Goal: Task Accomplishment & Management: Complete application form

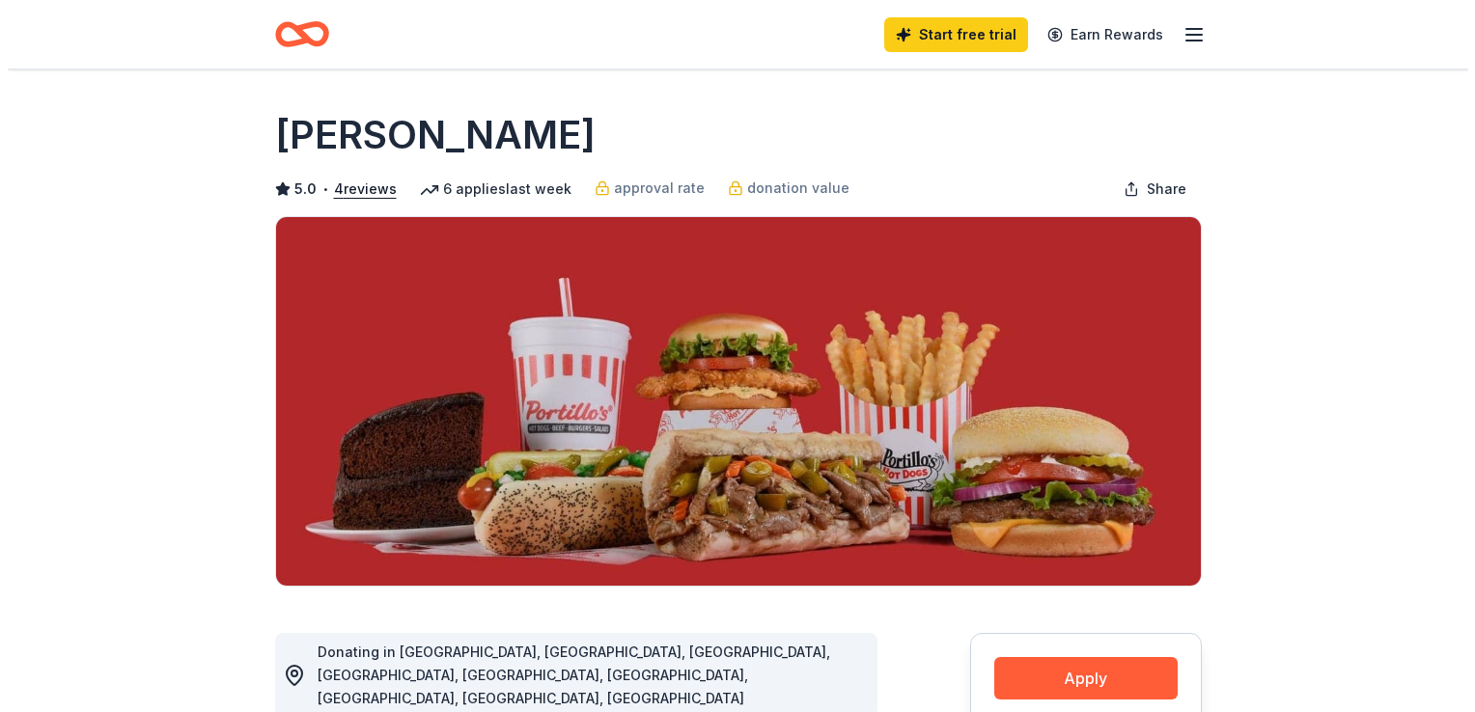
scroll to position [676, 0]
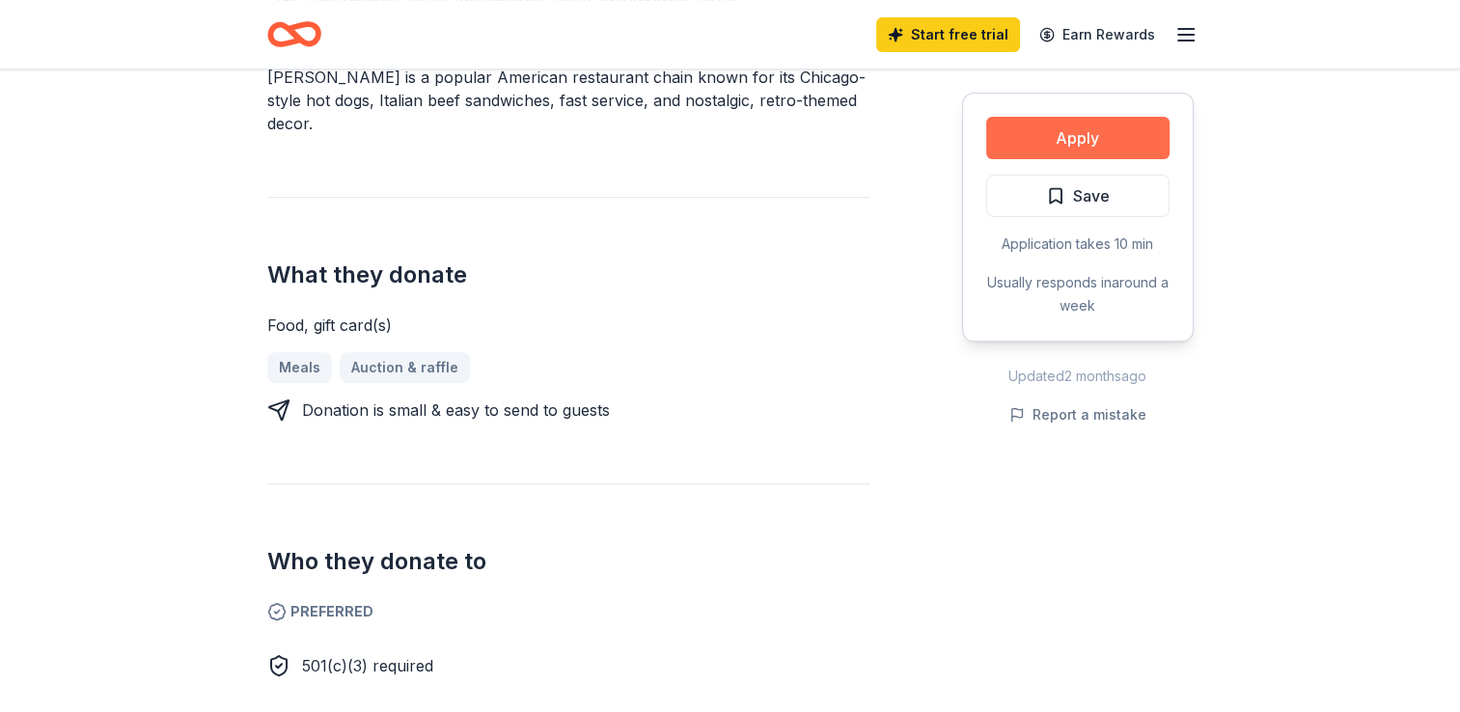
click at [1042, 145] on button "Apply" at bounding box center [1077, 138] width 183 height 42
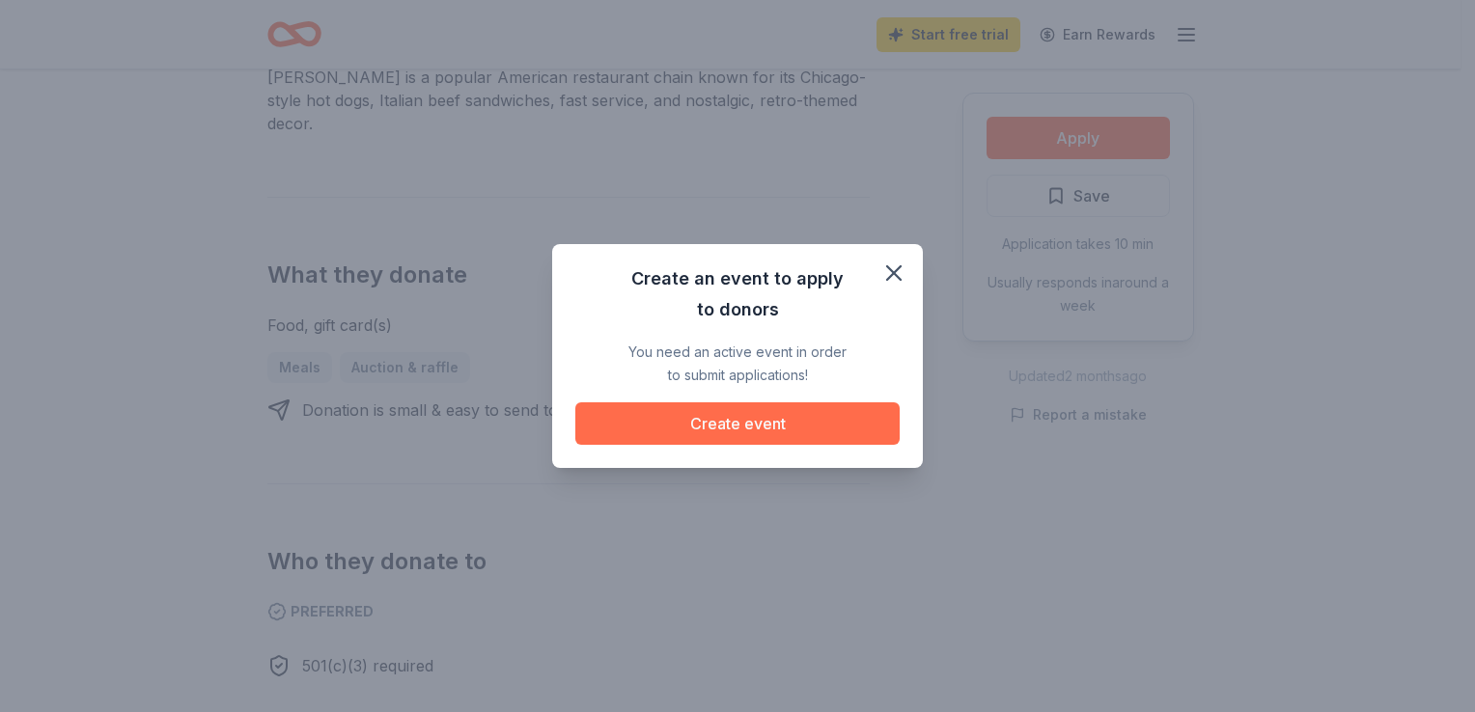
click at [744, 433] on button "Create event" at bounding box center [737, 423] width 324 height 42
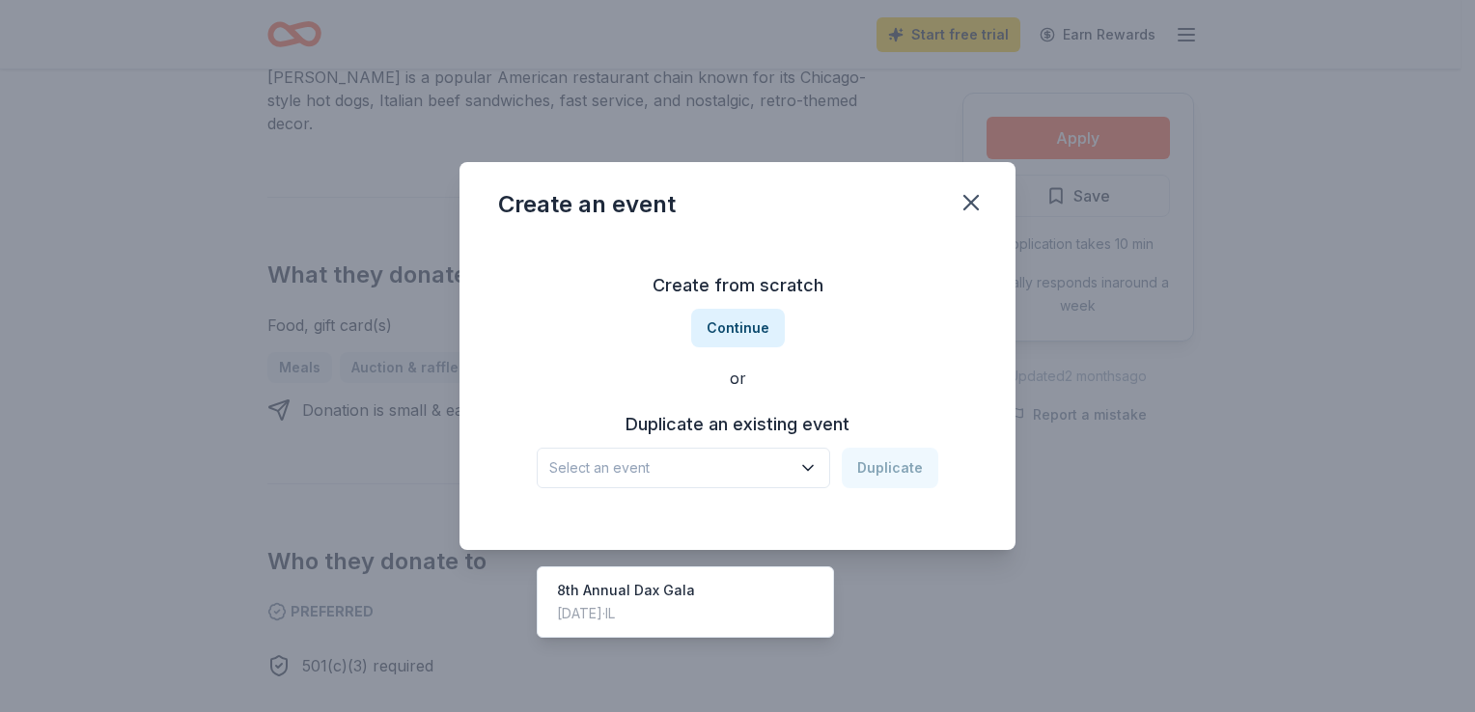
click at [812, 473] on icon "button" at bounding box center [807, 467] width 19 height 19
click at [714, 446] on div "Duplicate an existing event Select an event Duplicate" at bounding box center [737, 448] width 479 height 79
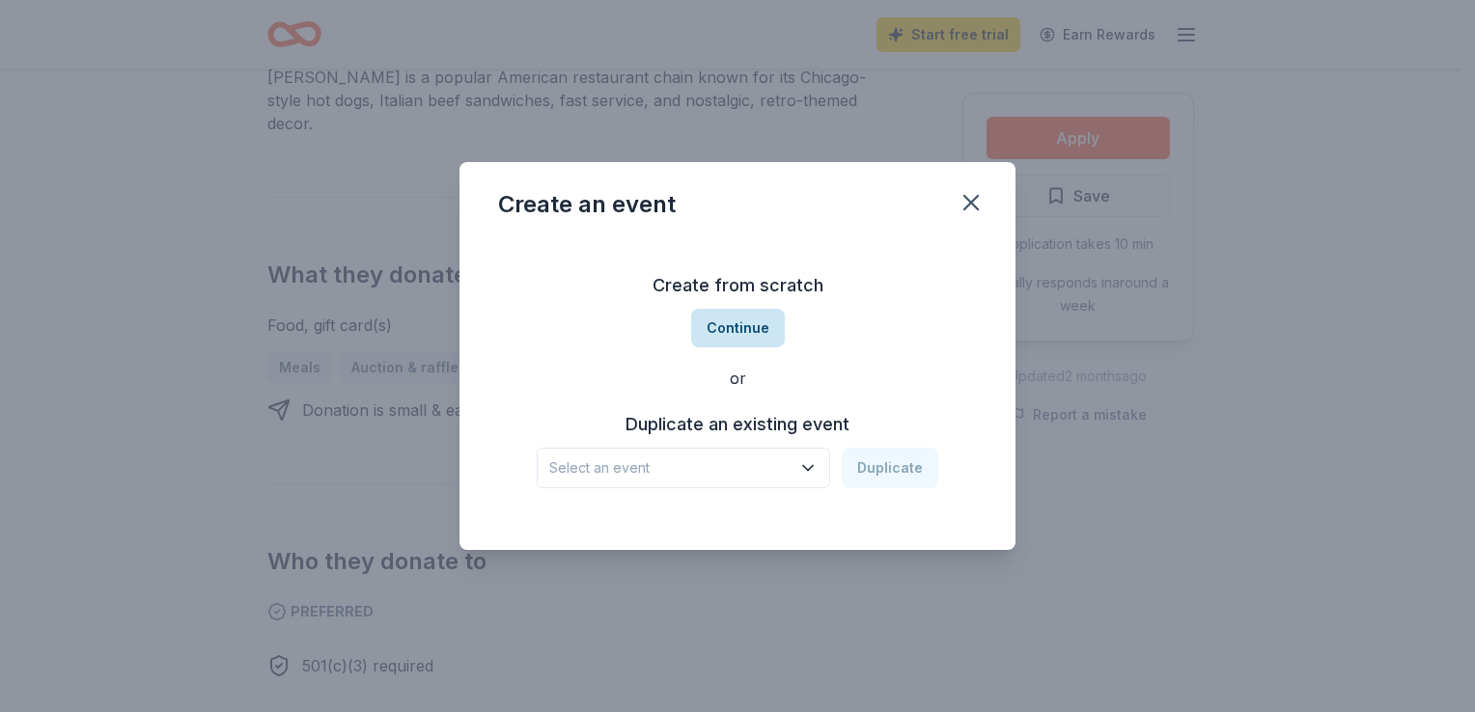
click at [737, 322] on button "Continue" at bounding box center [738, 328] width 94 height 39
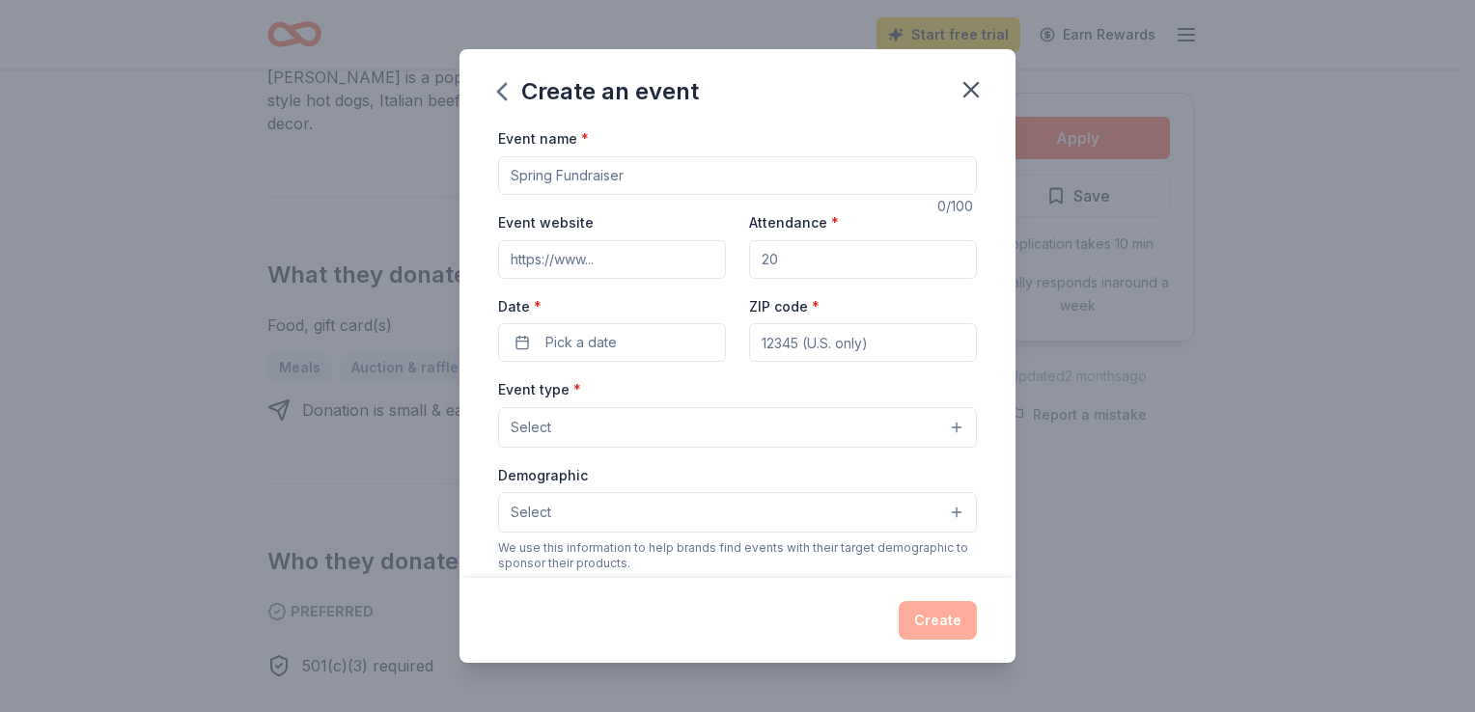
click at [672, 180] on input "Event name *" at bounding box center [737, 175] width 479 height 39
type input "Taste of Depaul"
click at [591, 265] on input "Event website" at bounding box center [612, 259] width 228 height 39
type input "Depaul [GEOGRAPHIC_DATA]"
drag, startPoint x: 618, startPoint y: 254, endPoint x: 434, endPoint y: 281, distance: 185.4
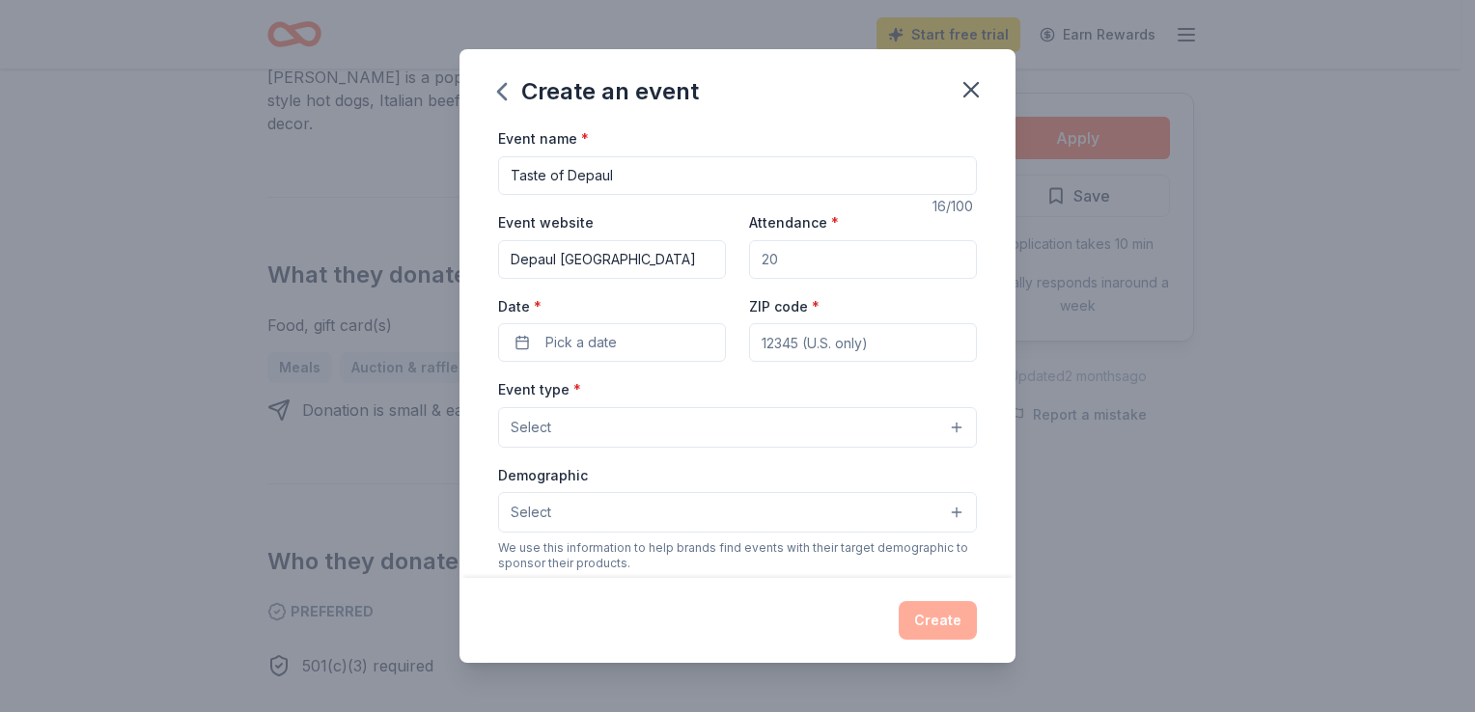
click at [434, 281] on div "Create an event Event name * Taste of Depaul 16 /100 Event website Depaul [GEOG…" at bounding box center [737, 356] width 1475 height 712
click at [590, 336] on span "Pick a date" at bounding box center [580, 342] width 71 height 23
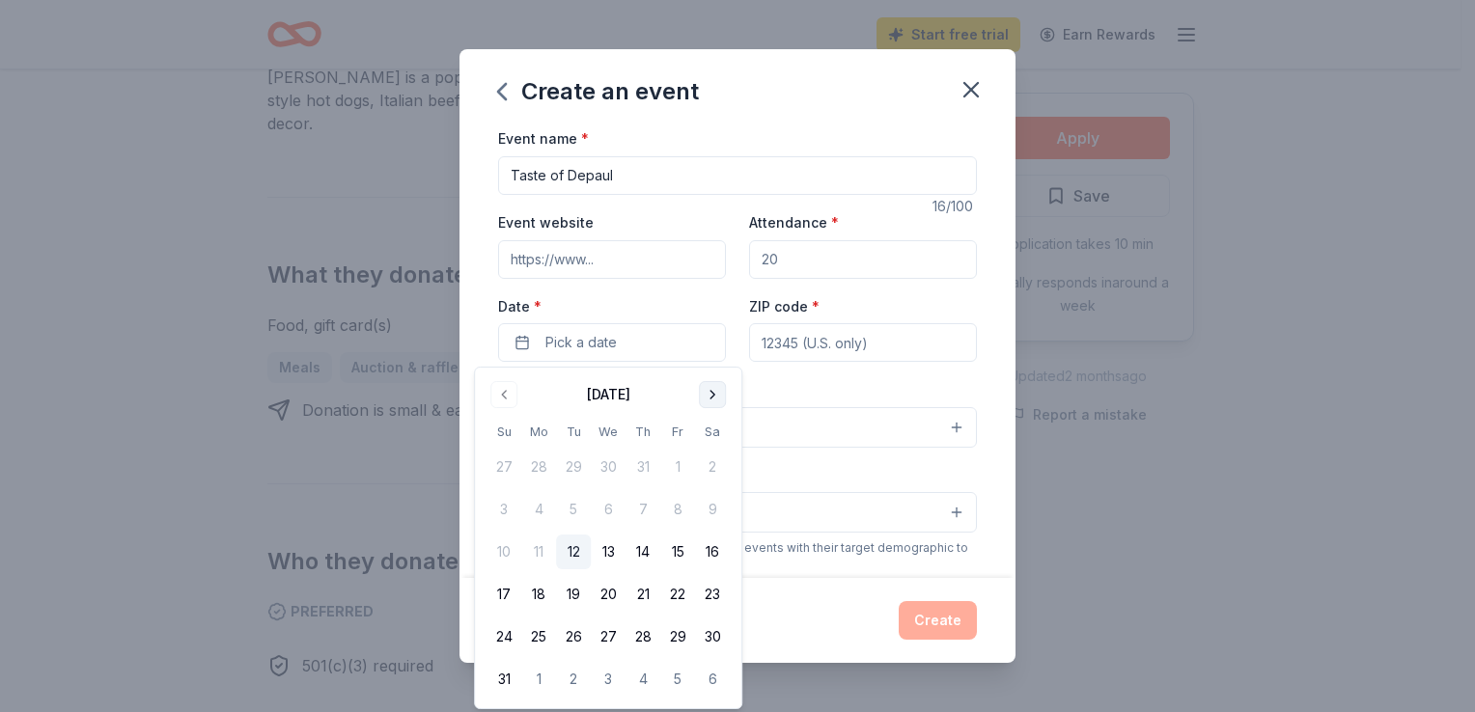
click at [707, 396] on button "Go to next month" at bounding box center [712, 394] width 27 height 27
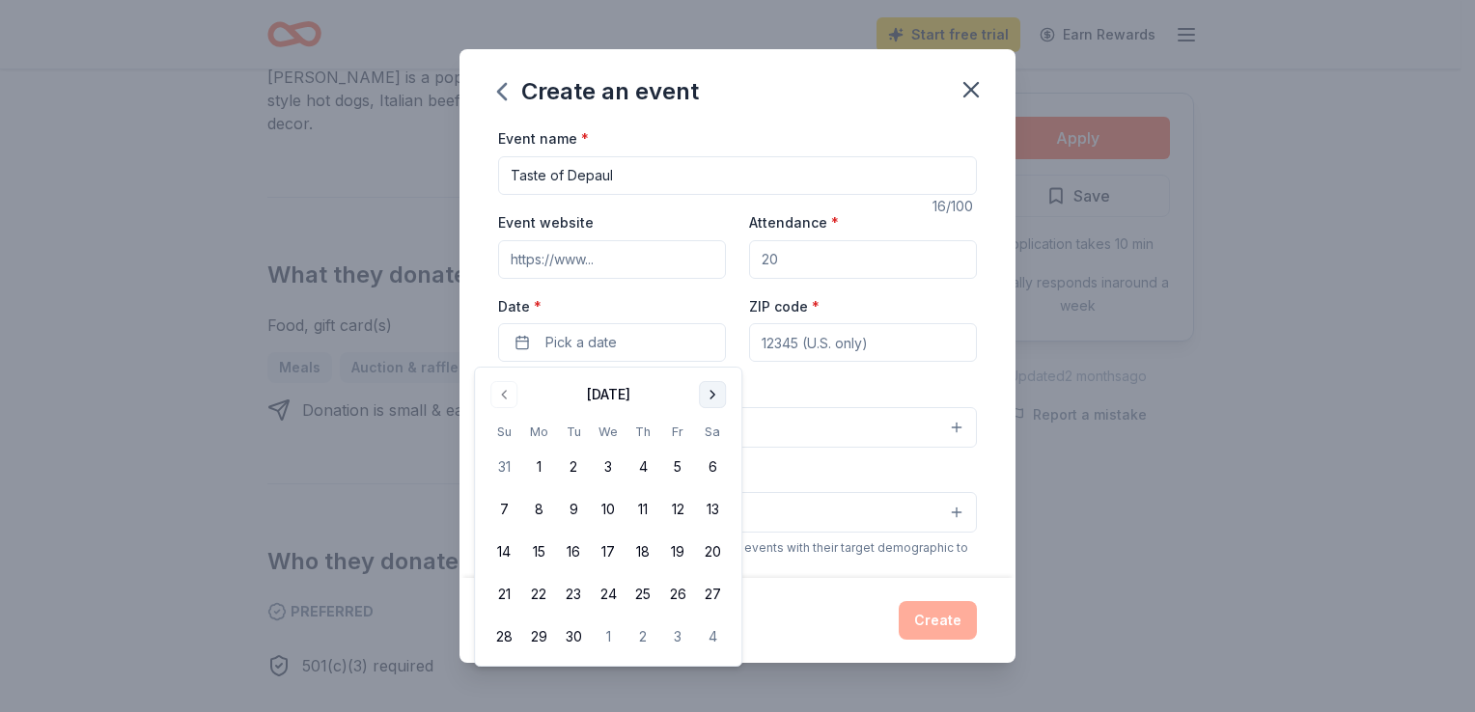
click at [707, 396] on button "Go to next month" at bounding box center [712, 394] width 27 height 27
click at [509, 514] on button "5" at bounding box center [503, 509] width 35 height 35
click at [595, 266] on input "Event website" at bounding box center [612, 259] width 228 height 39
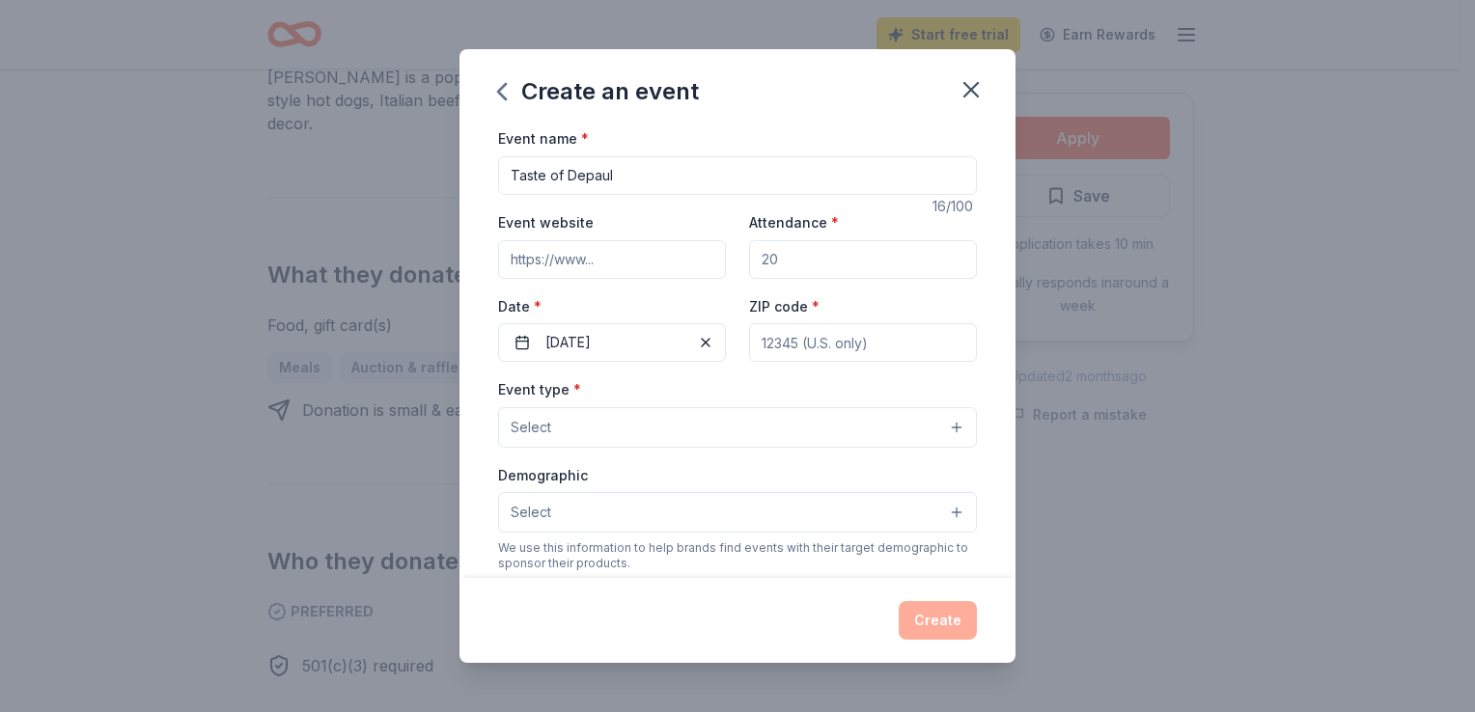
paste input "[URL][DOMAIN_NAME]"
type input "[URL][DOMAIN_NAME]"
click at [838, 267] on input "Attendance *" at bounding box center [863, 259] width 228 height 39
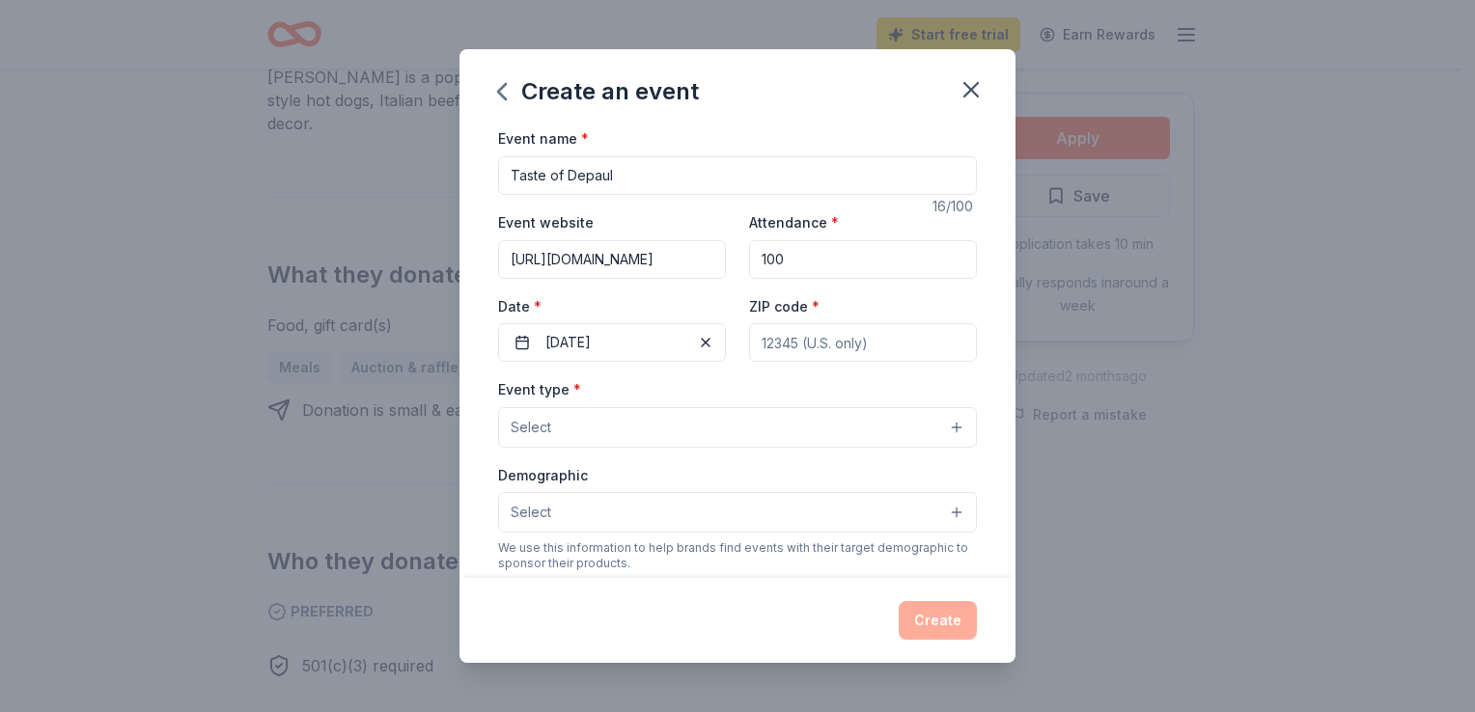
type input "100"
drag, startPoint x: 808, startPoint y: 374, endPoint x: 805, endPoint y: 355, distance: 18.6
click at [807, 372] on div "Event name * Taste of Depaul 16 /100 Event website [URL][DOMAIN_NAME] Attendanc…" at bounding box center [737, 572] width 479 height 892
click at [806, 349] on input "ZIP code *" at bounding box center [863, 342] width 228 height 39
type input "90007"
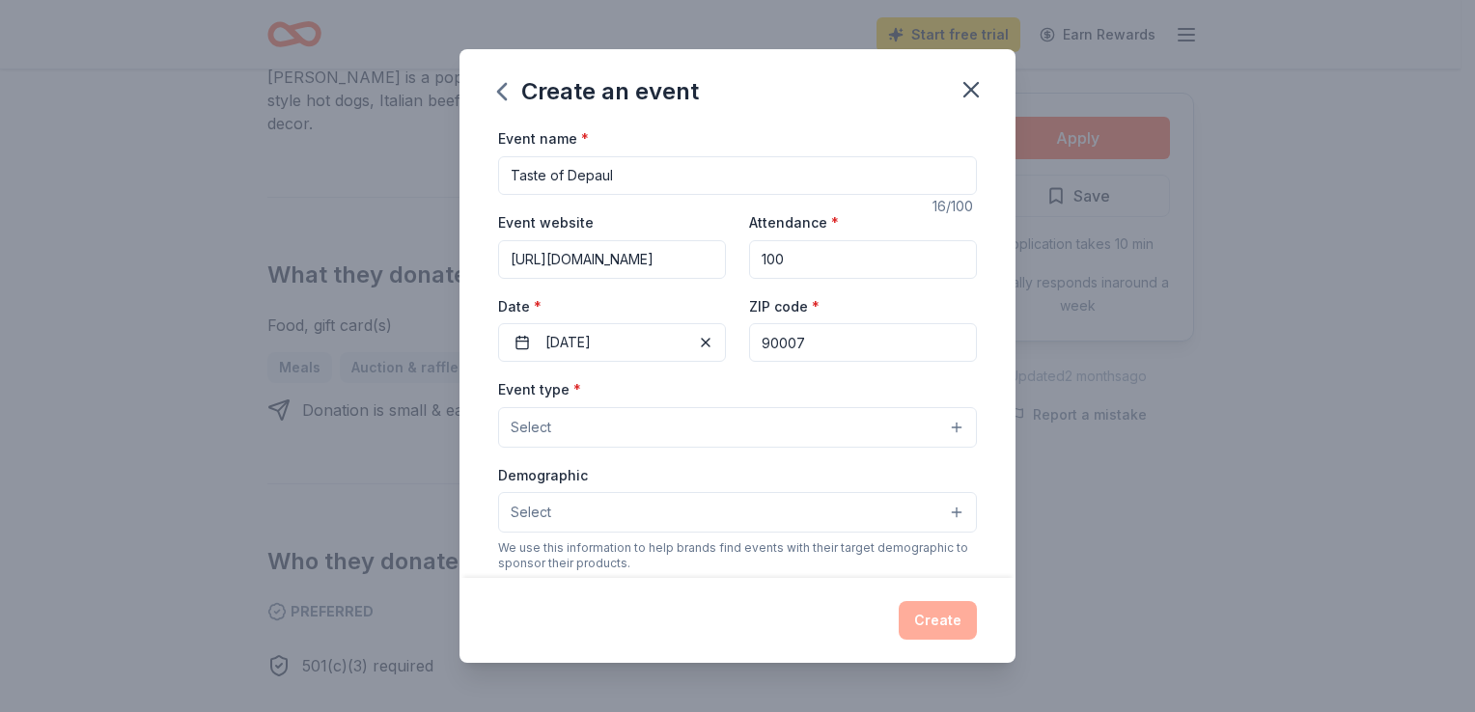
click at [693, 429] on button "Select" at bounding box center [737, 427] width 479 height 41
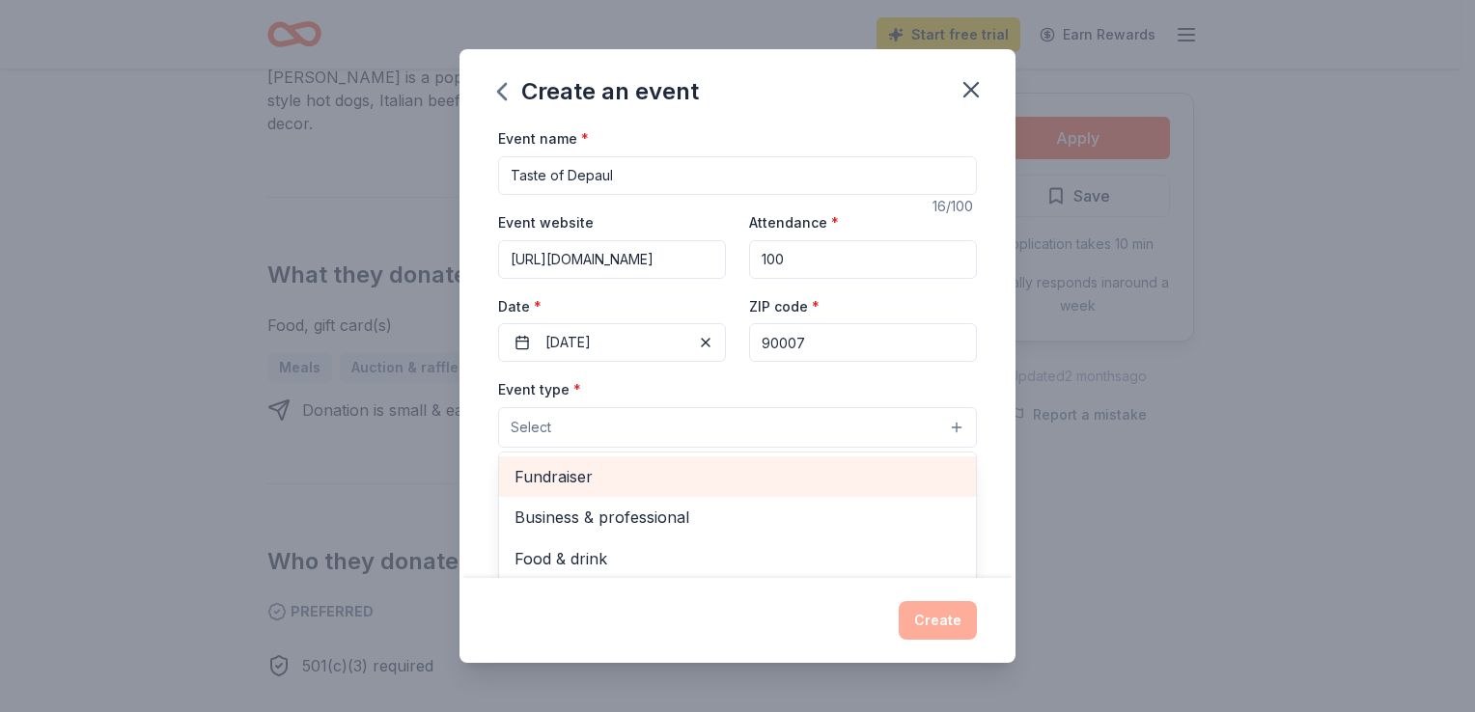
click at [668, 484] on span "Fundraiser" at bounding box center [737, 476] width 446 height 25
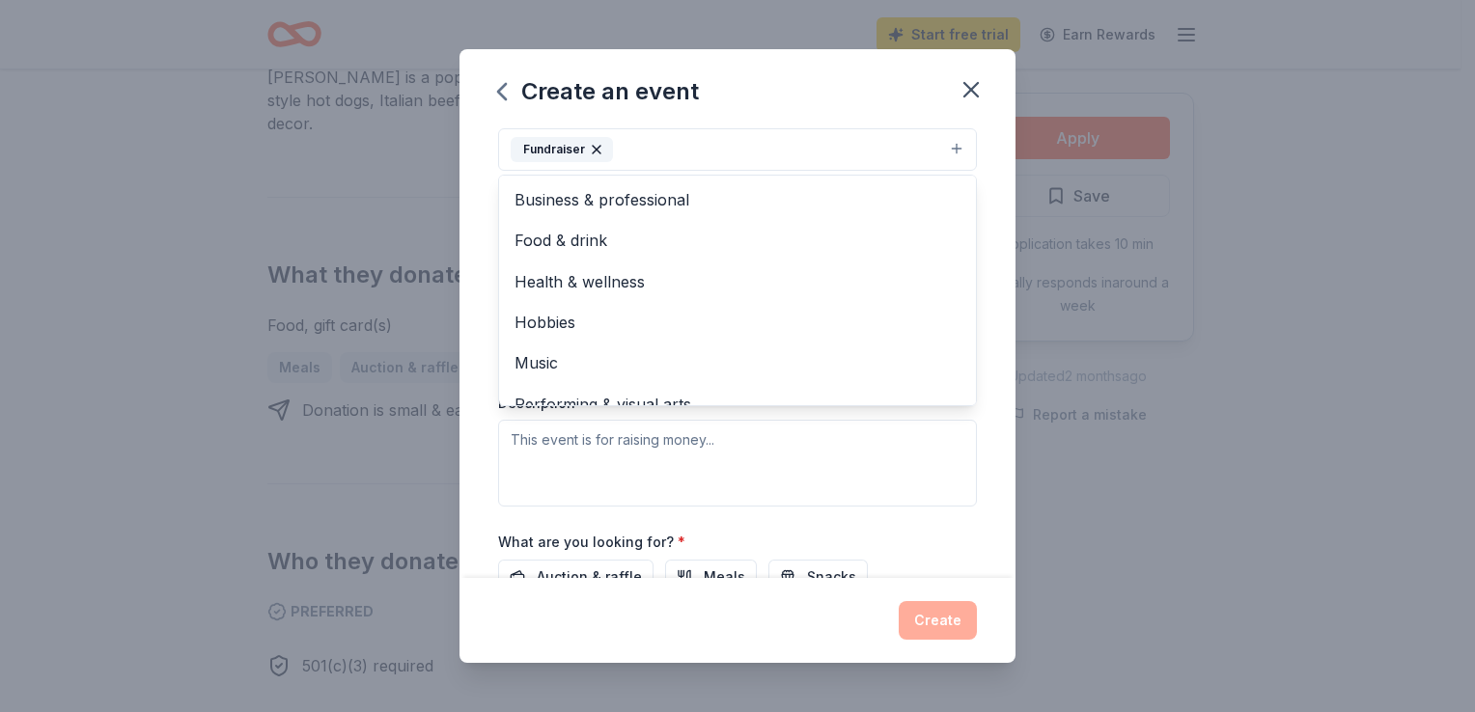
click at [988, 192] on div "Event name * Taste of Depaul 16 /100 Event website [URL][DOMAIN_NAME] Attendanc…" at bounding box center [737, 351] width 556 height 451
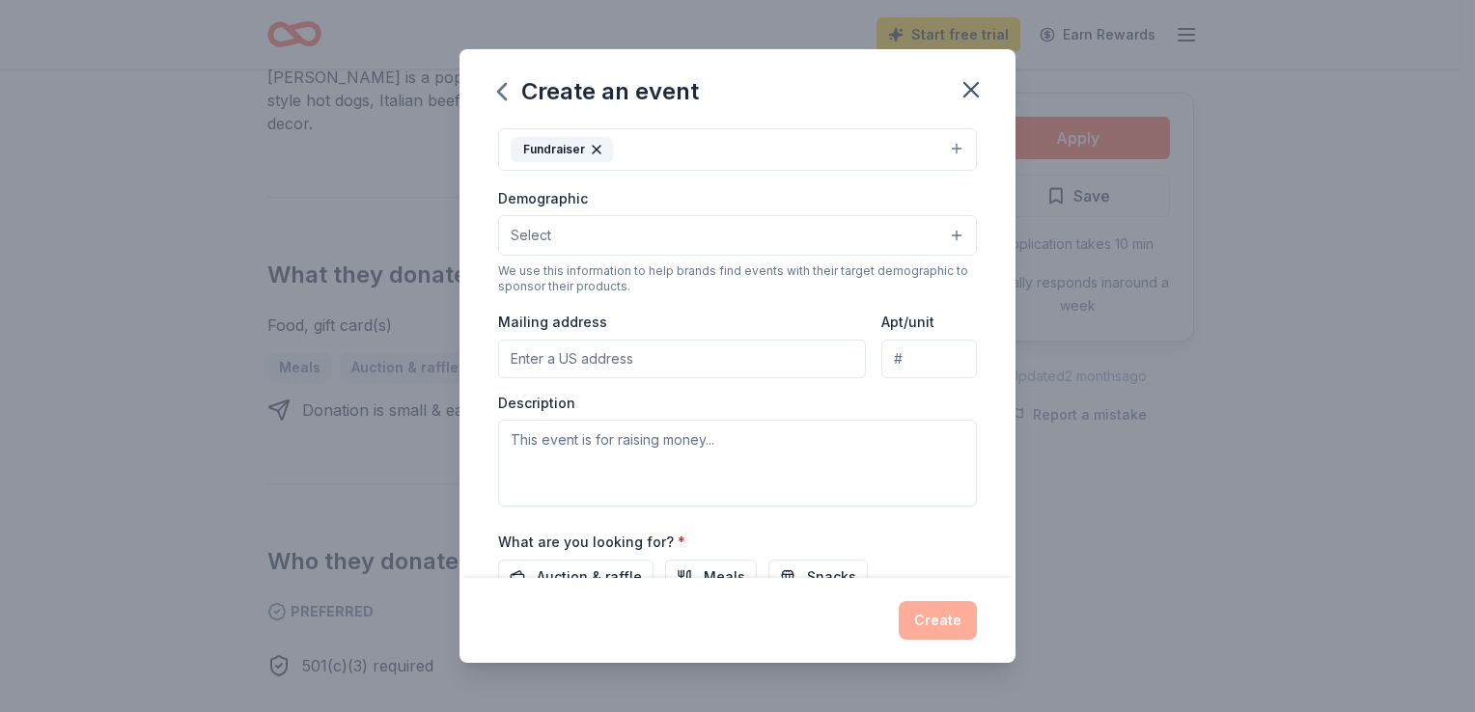
scroll to position [182, 0]
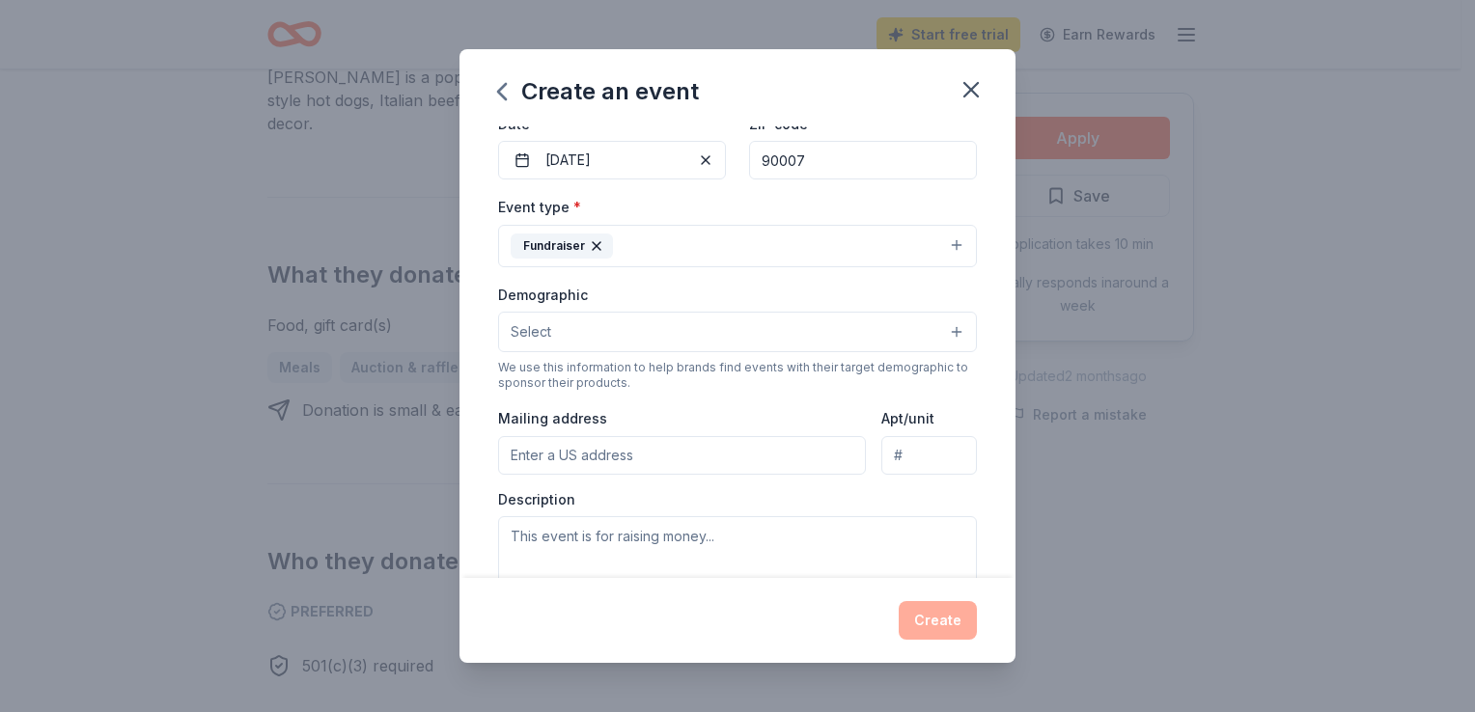
click at [676, 329] on button "Select" at bounding box center [737, 332] width 479 height 41
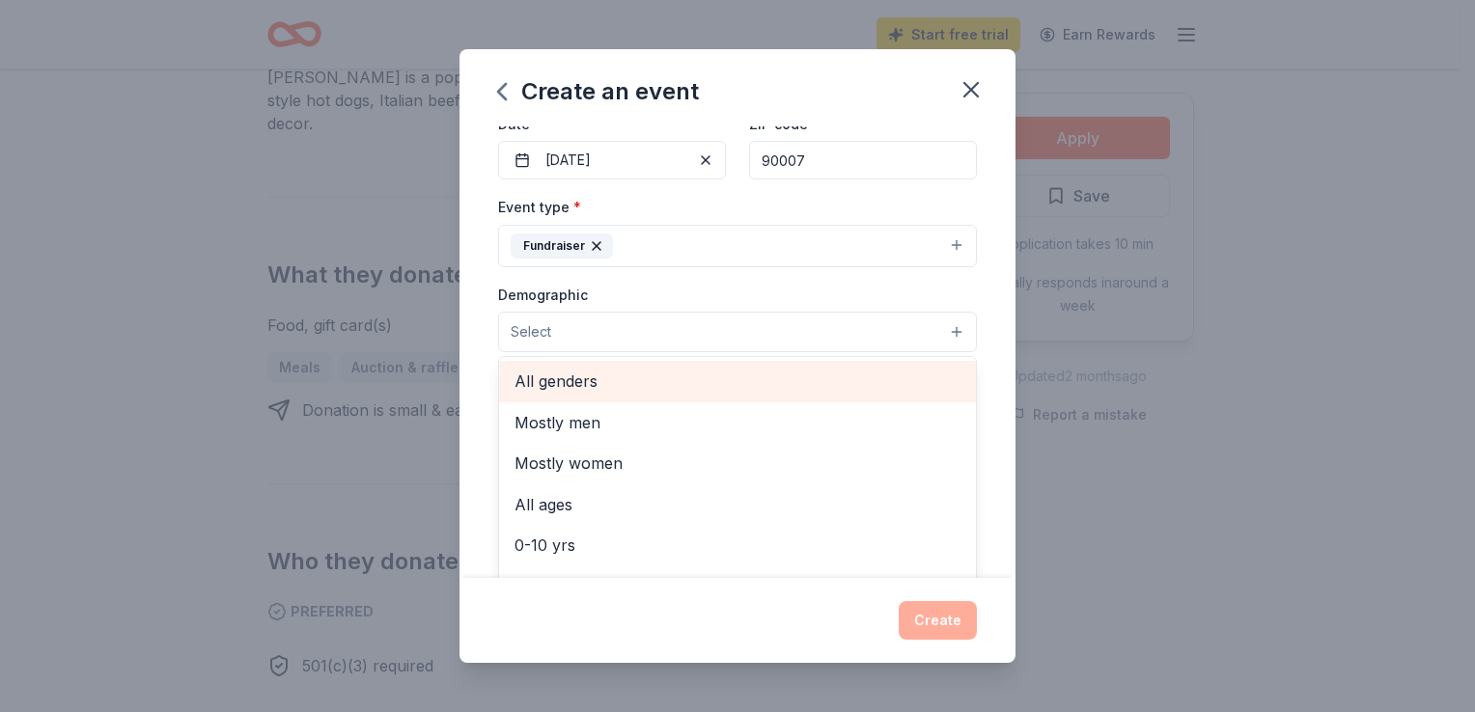
click at [652, 384] on span "All genders" at bounding box center [737, 381] width 446 height 25
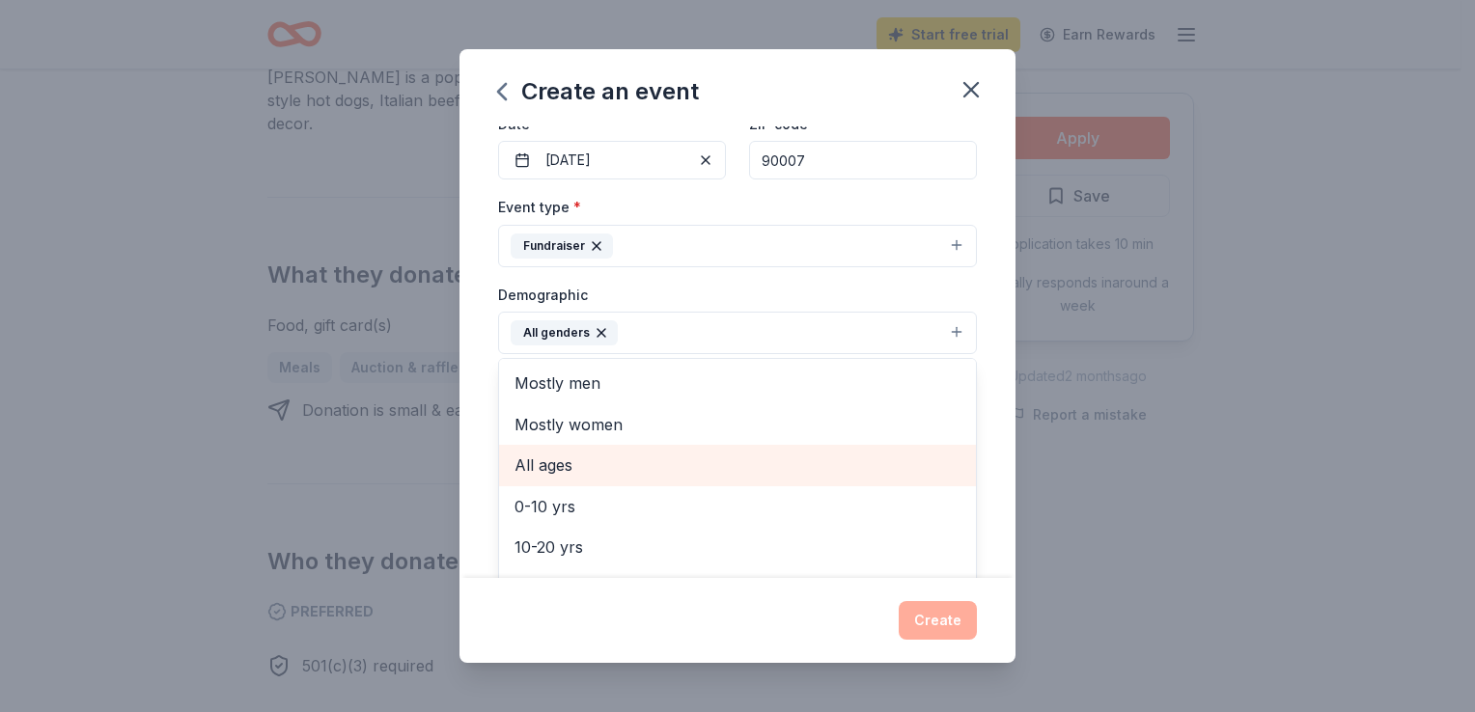
click at [662, 469] on span "All ages" at bounding box center [737, 465] width 446 height 25
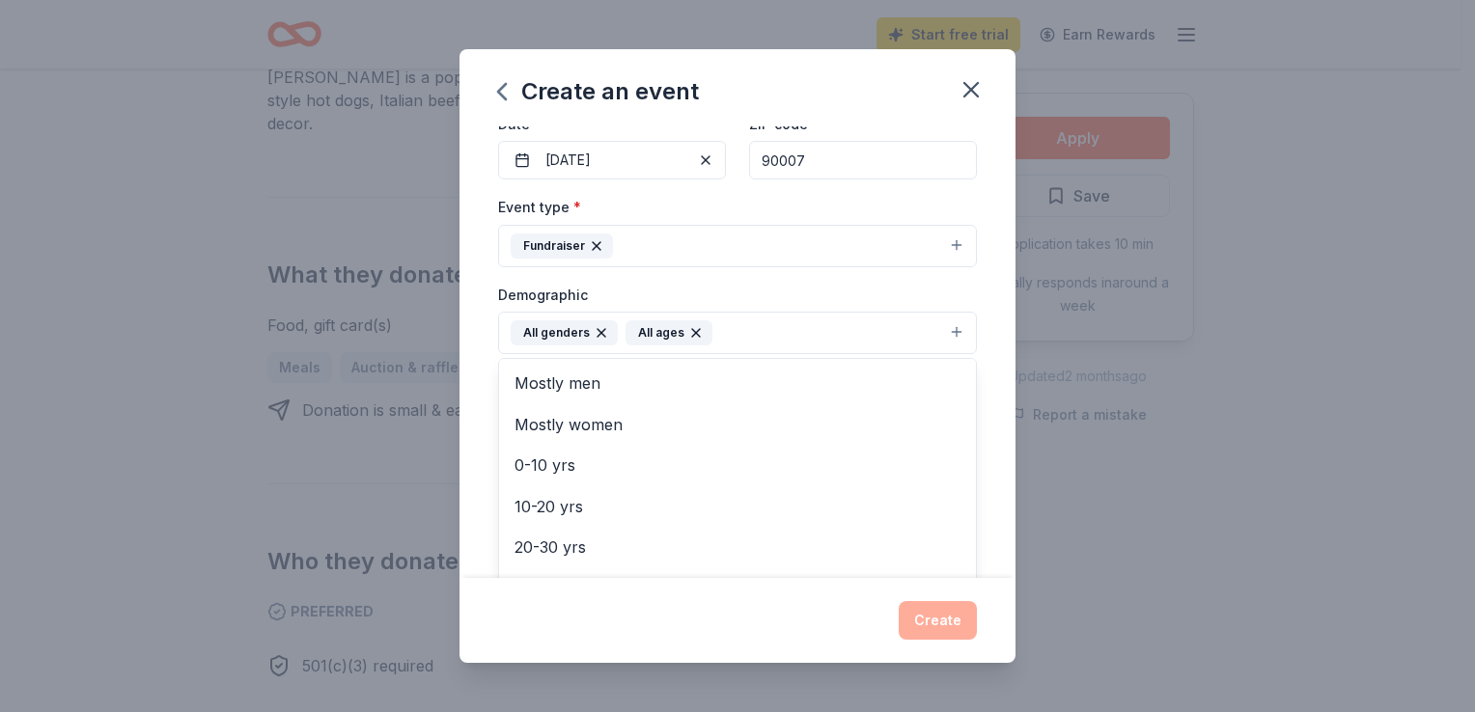
scroll to position [228, 0]
click at [981, 483] on div "Event name * Taste of Depaul 16 /100 Event website [URL][DOMAIN_NAME] Attendanc…" at bounding box center [737, 351] width 556 height 451
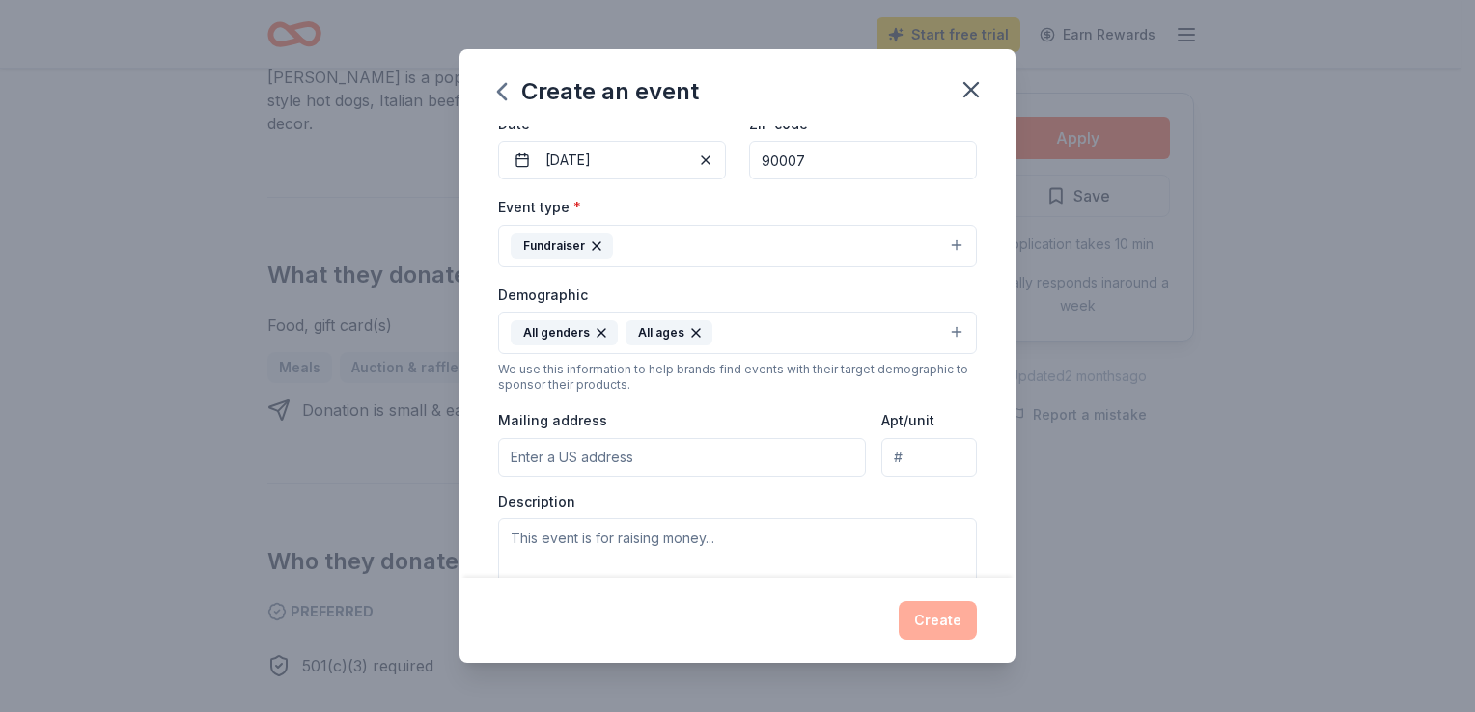
click at [692, 469] on input "Mailing address" at bounding box center [682, 457] width 368 height 39
click at [610, 457] on input "Mailing address" at bounding box center [682, 457] width 368 height 39
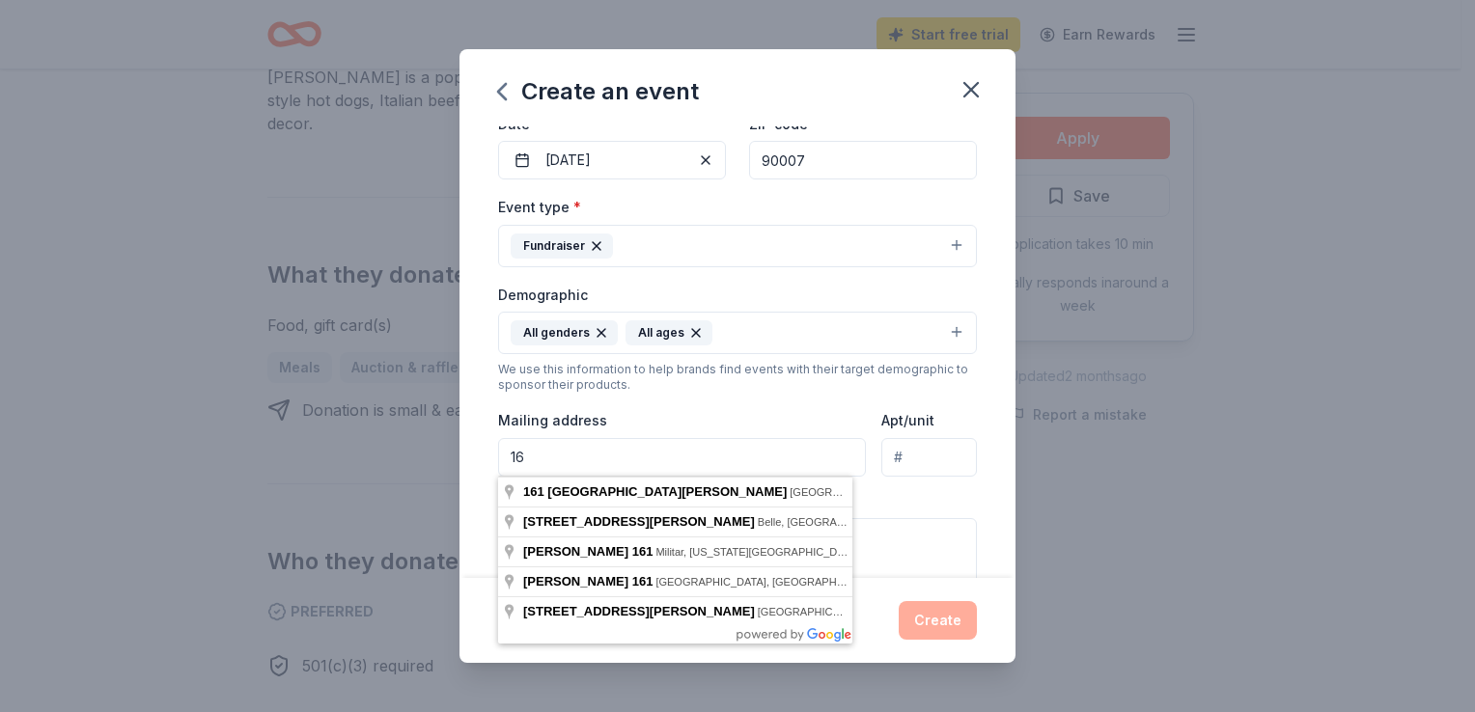
type input "1"
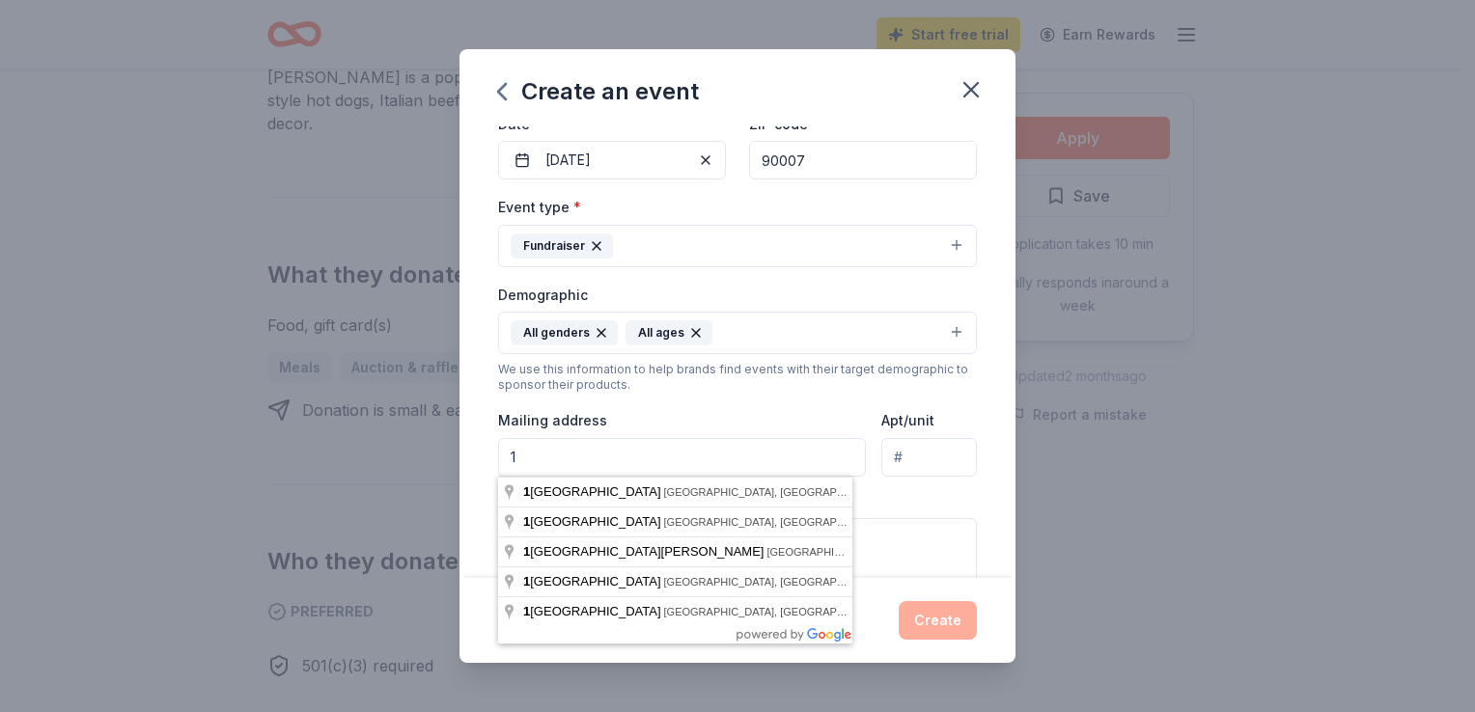
type input "[STREET_ADDRESS][PERSON_NAME]"
click at [893, 535] on textarea at bounding box center [737, 561] width 479 height 87
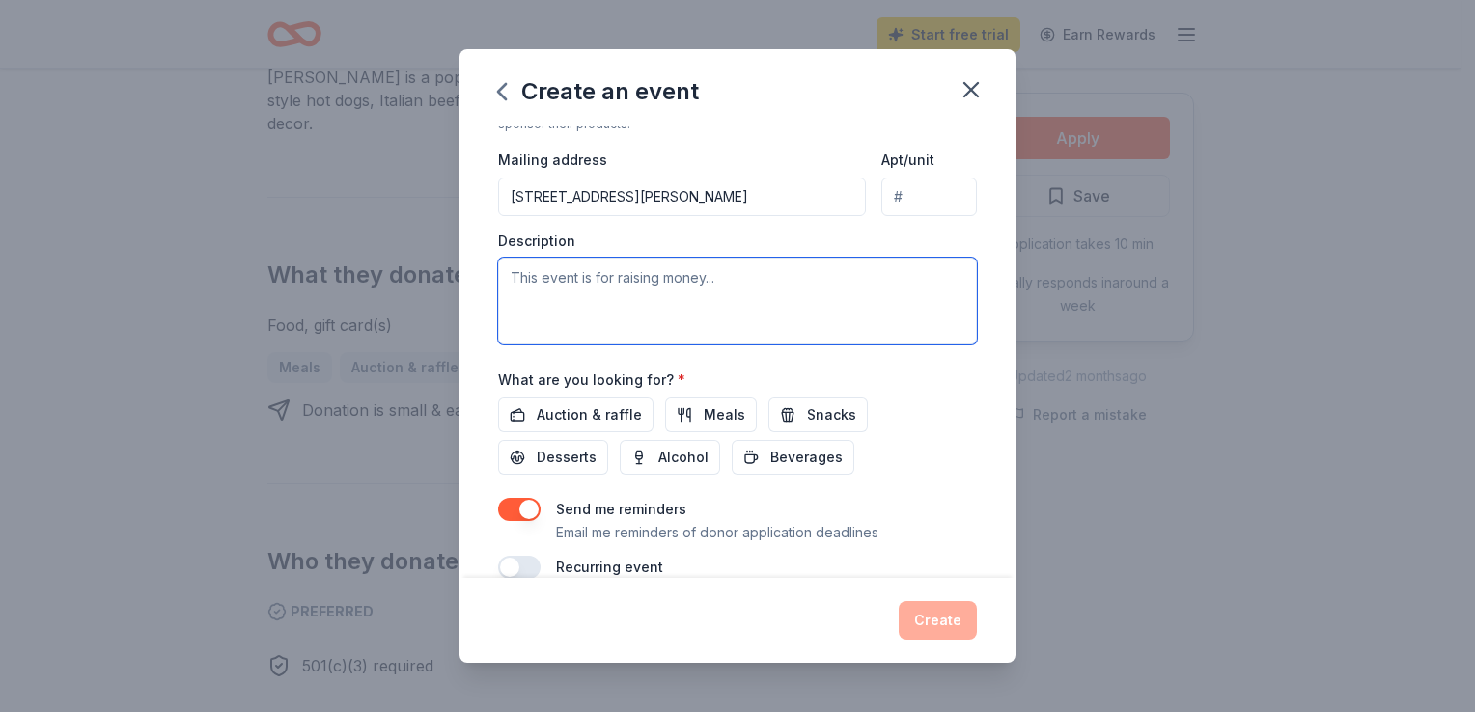
scroll to position [474, 0]
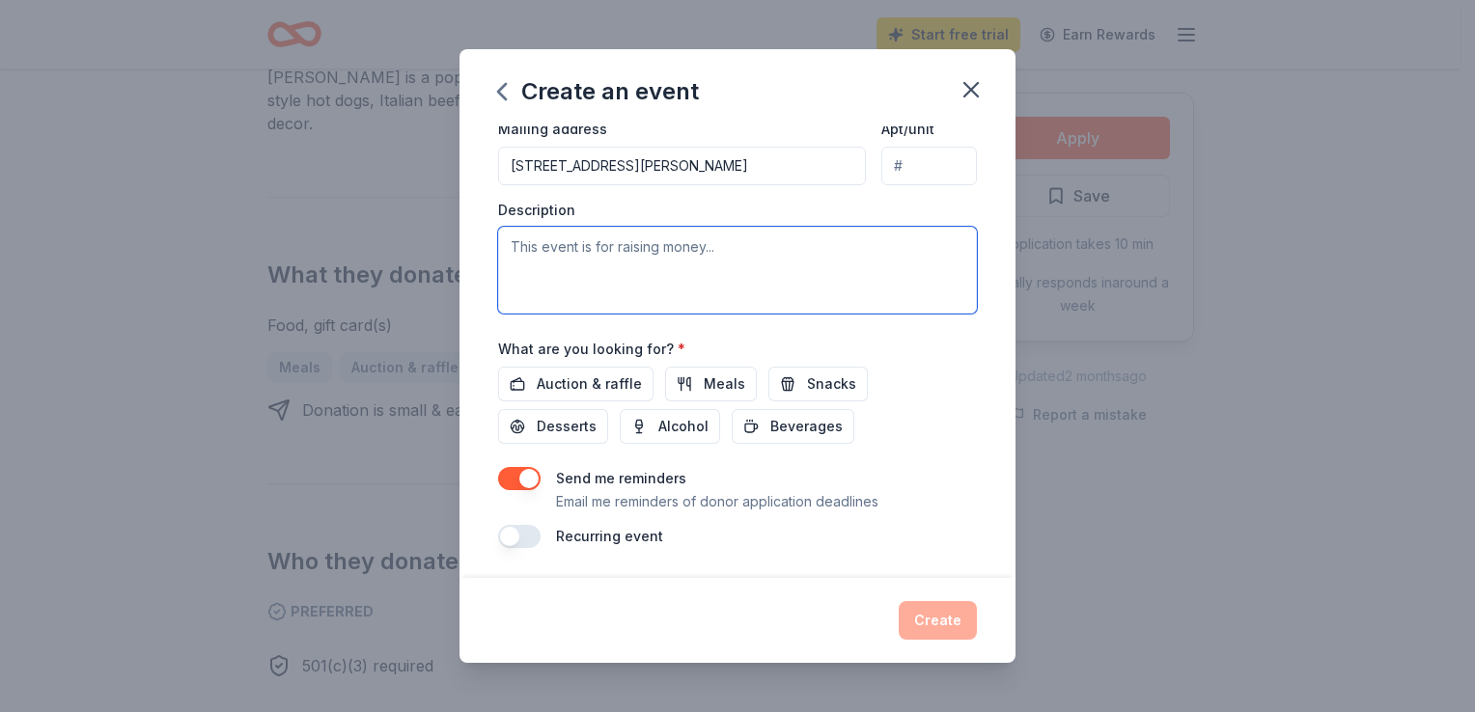
click at [571, 247] on textarea at bounding box center [737, 270] width 479 height 87
paste textarea "Join us for Taste of Depaul - Los Angeles fundraising event All proceeds suppor…"
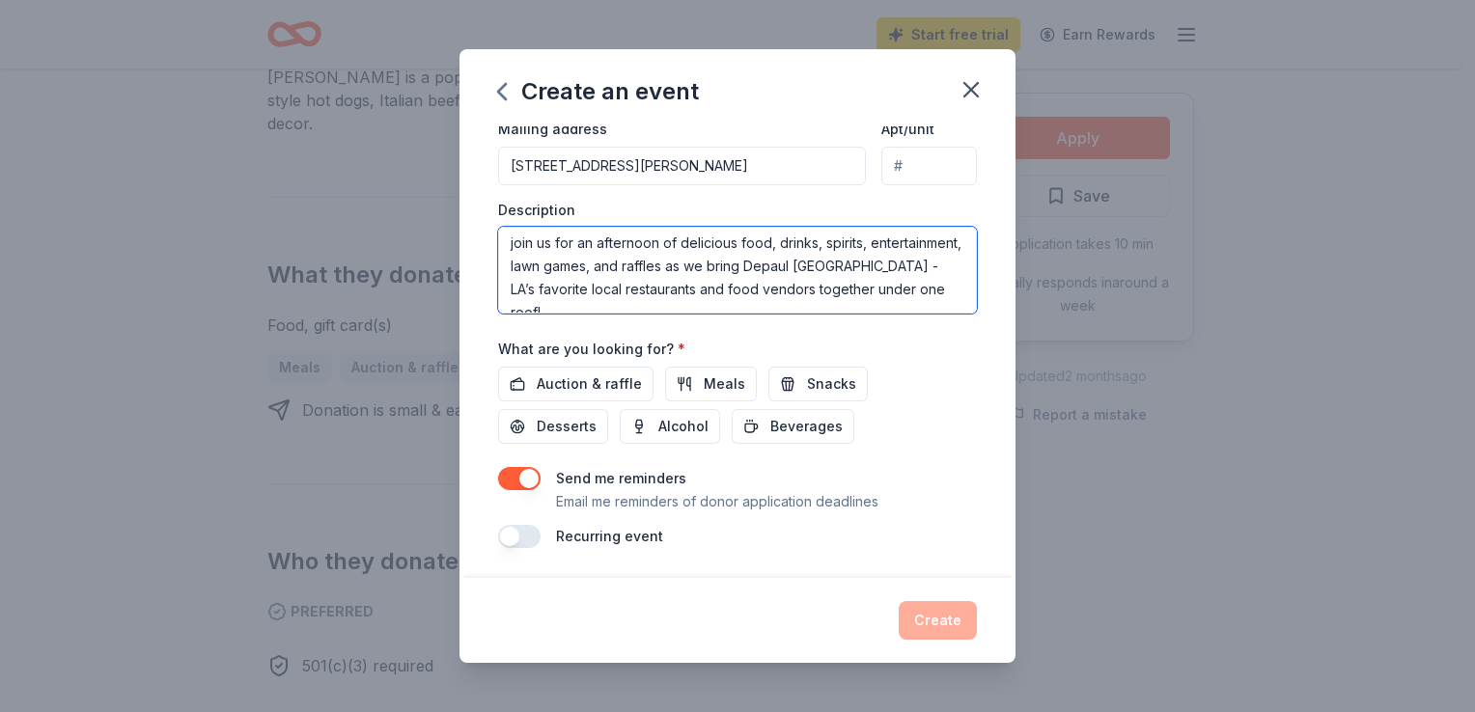
scroll to position [0, 0]
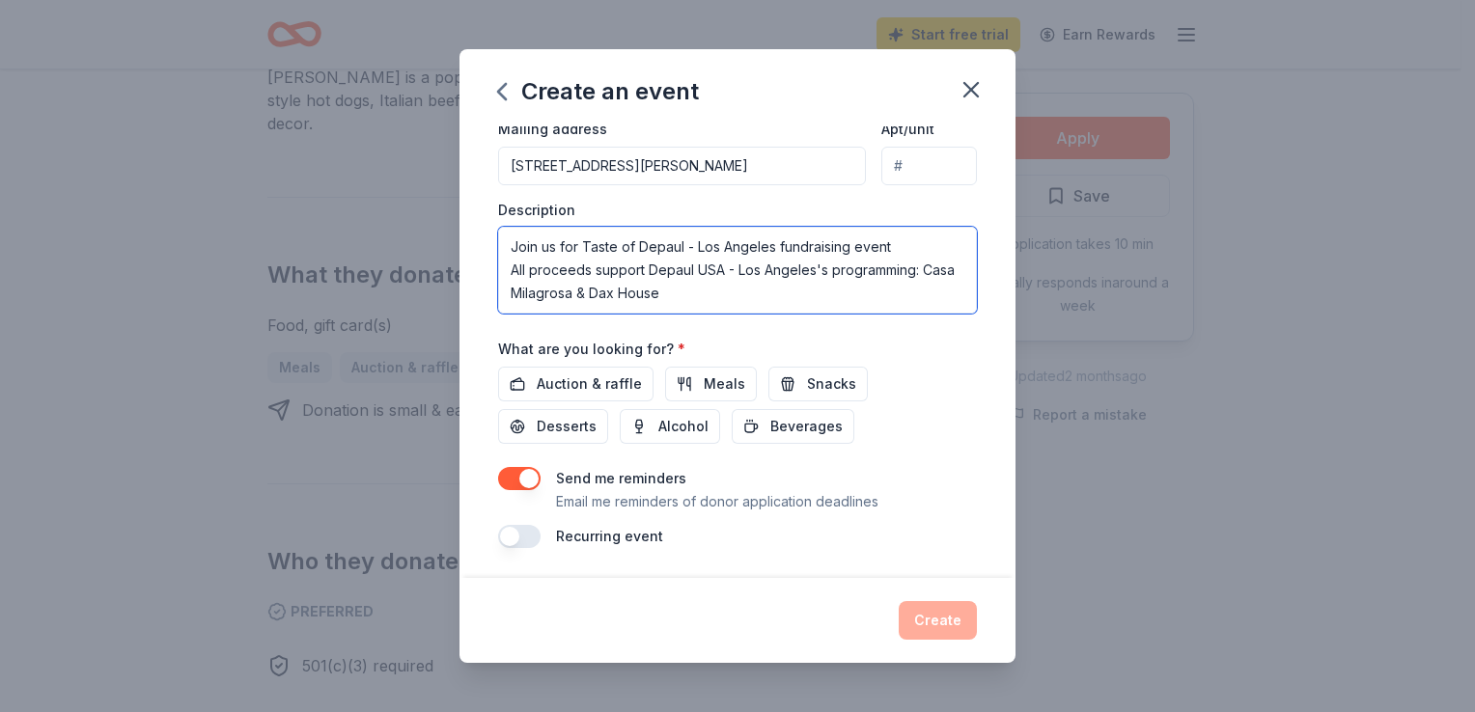
click at [732, 294] on textarea "Join us for Taste of Depaul - Los Angeles fundraising event All proceeds suppor…" at bounding box center [737, 270] width 479 height 87
paste textarea "Depaul USA opened its first program in [DATE]. Inspired by the values and wisdo…"
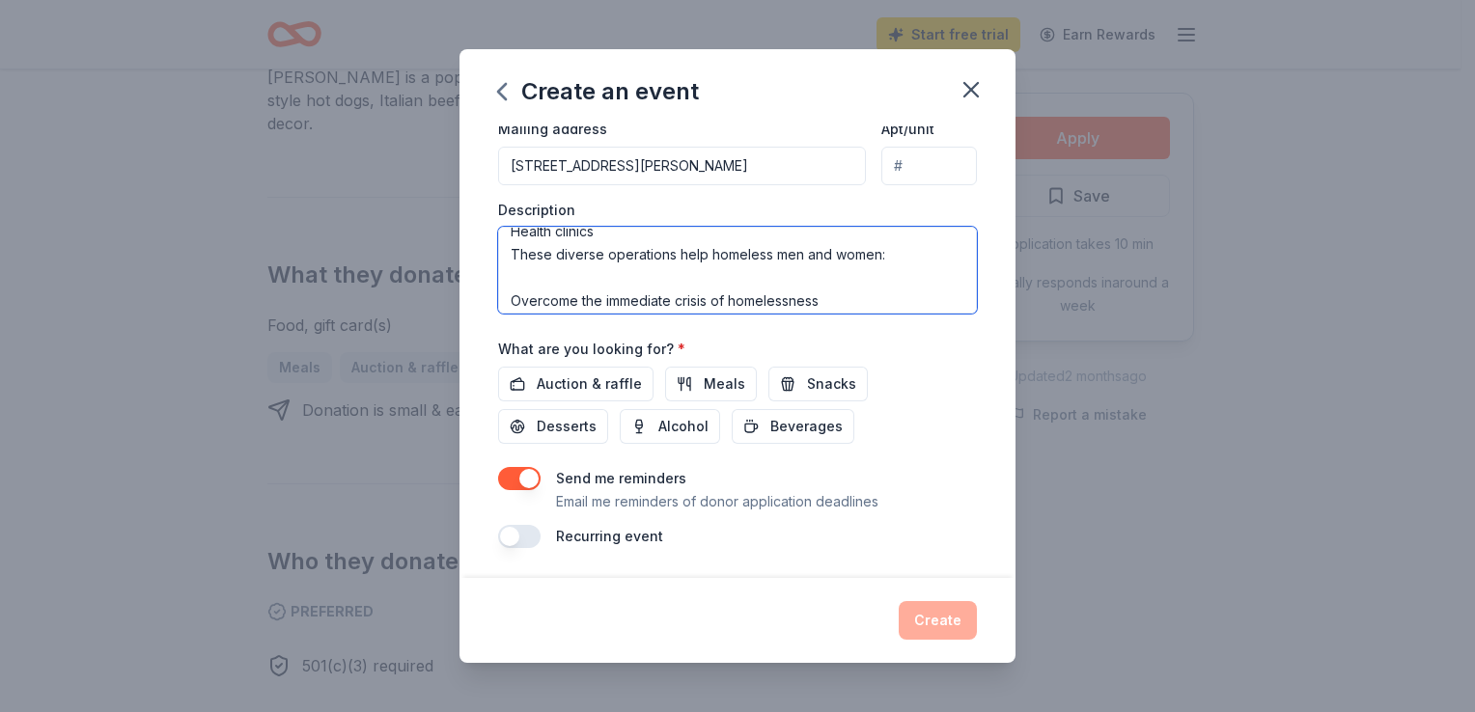
scroll to position [463, 0]
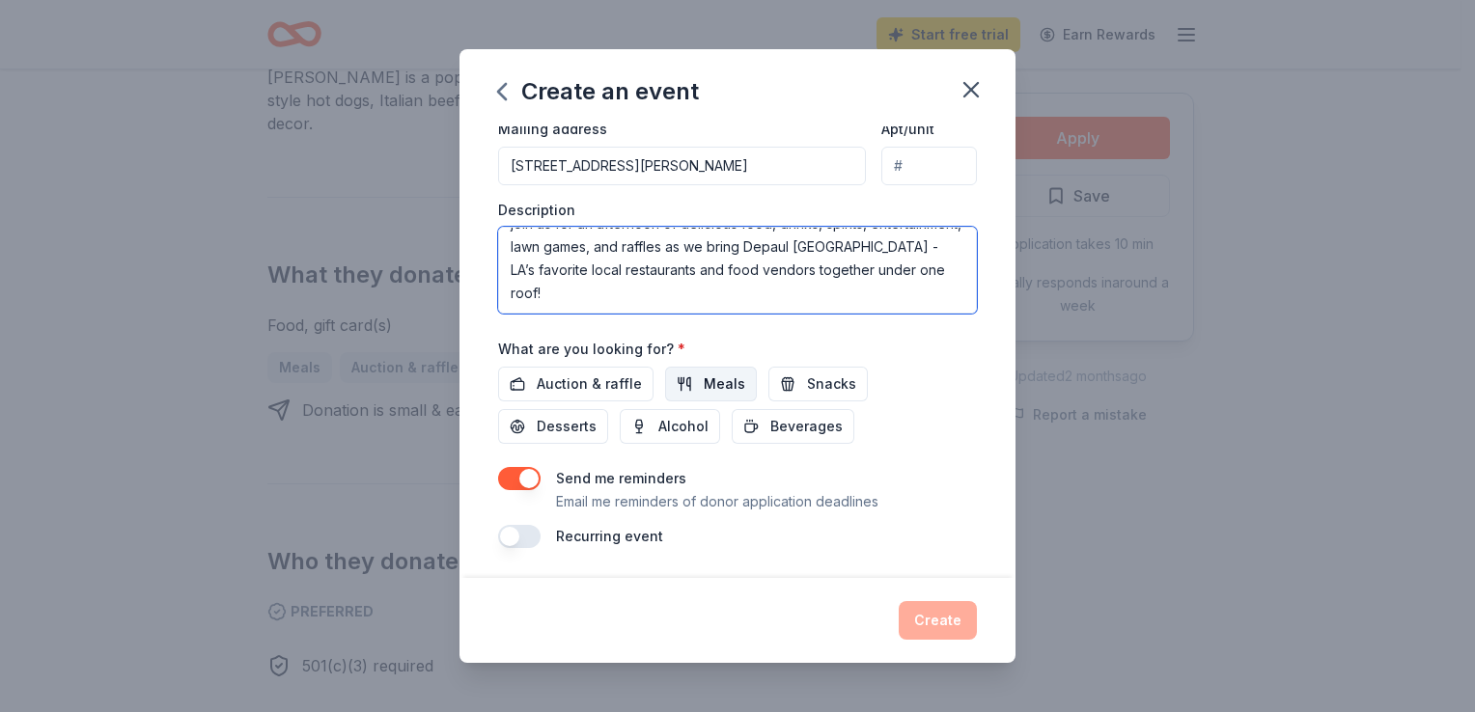
type textarea "Join us for Taste of Depaul - Los Angeles fundraising event All proceeds suppor…"
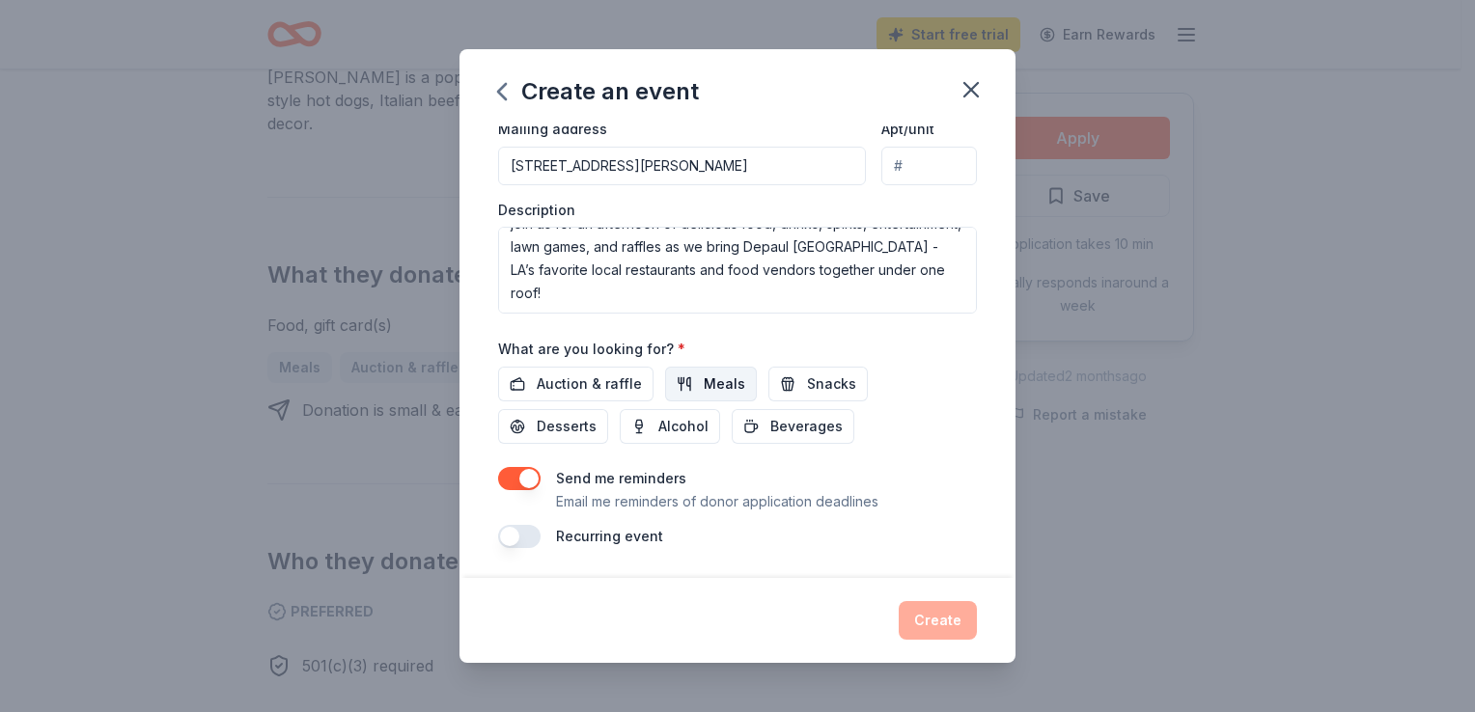
click at [704, 390] on span "Meals" at bounding box center [725, 384] width 42 height 23
click at [786, 385] on button "Snacks" at bounding box center [817, 384] width 99 height 35
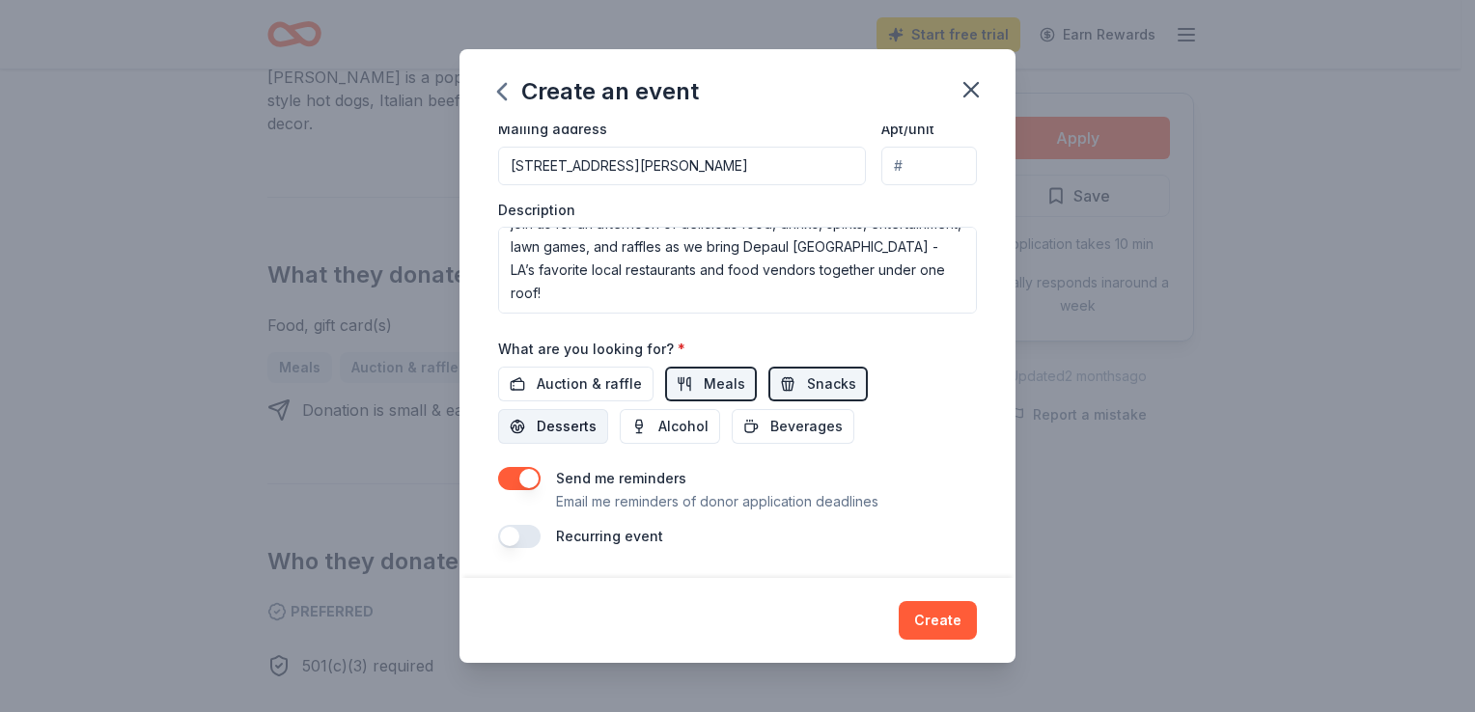
click at [583, 419] on span "Desserts" at bounding box center [567, 426] width 60 height 23
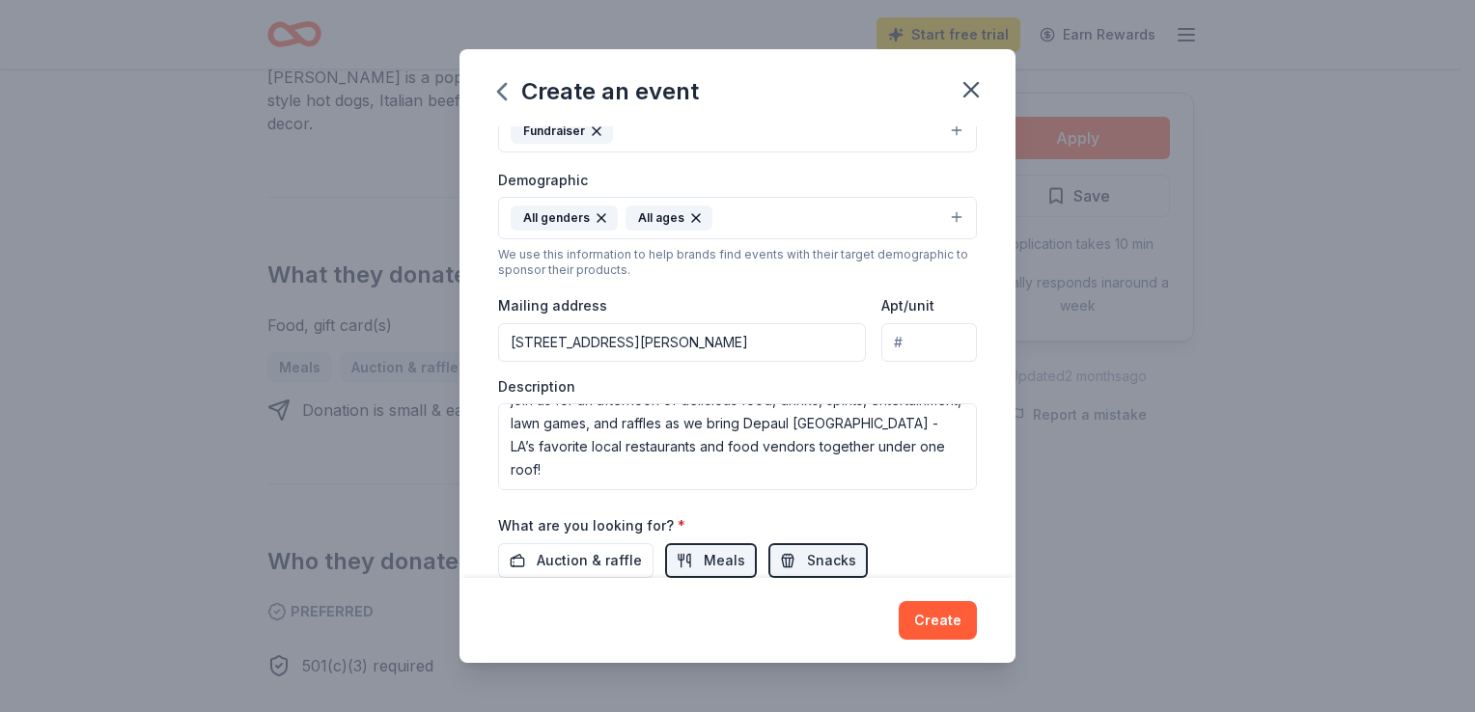
scroll to position [0, 0]
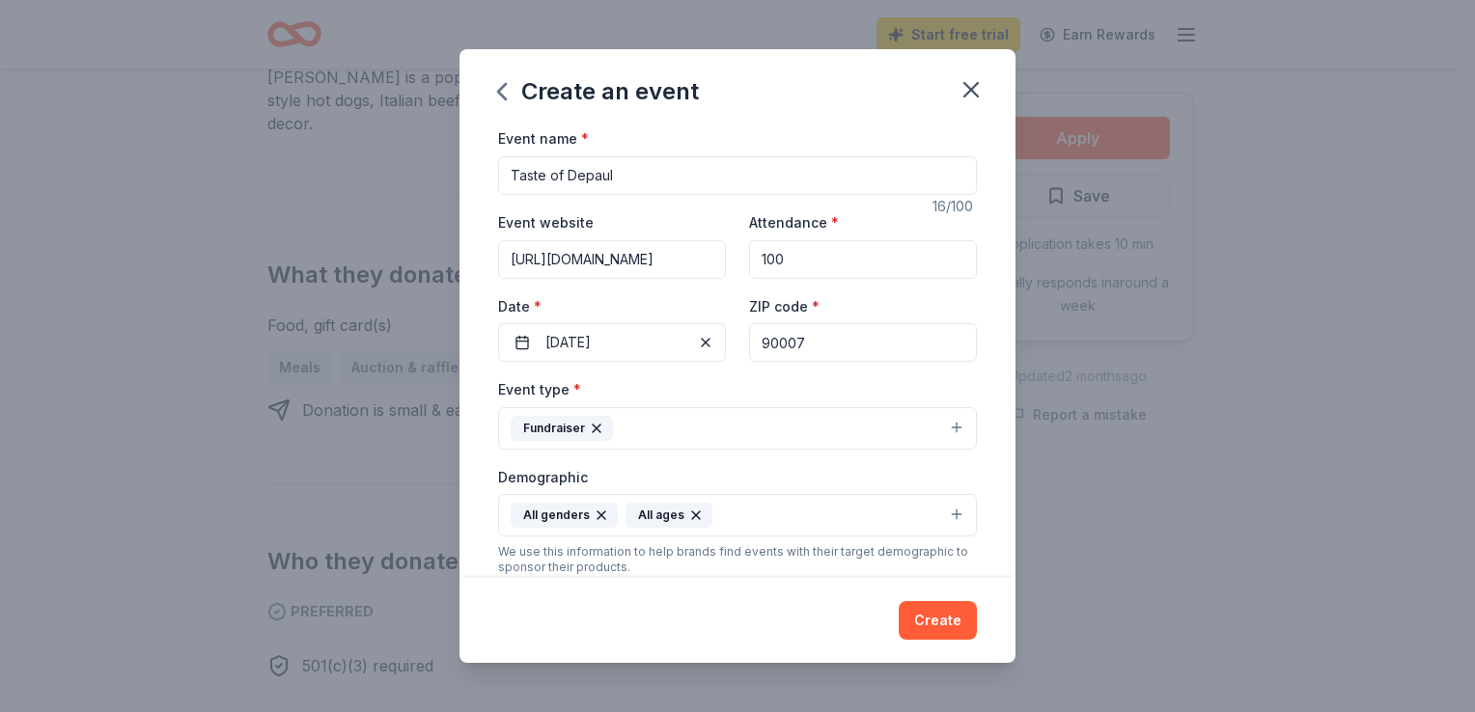
click at [507, 173] on input "Taste of Depaul" at bounding box center [737, 175] width 479 height 39
click at [681, 172] on input "Taste of Depaul" at bounding box center [737, 175] width 479 height 39
type input "Taste of Depaul - Food Festival"
click at [929, 627] on button "Create" at bounding box center [938, 620] width 78 height 39
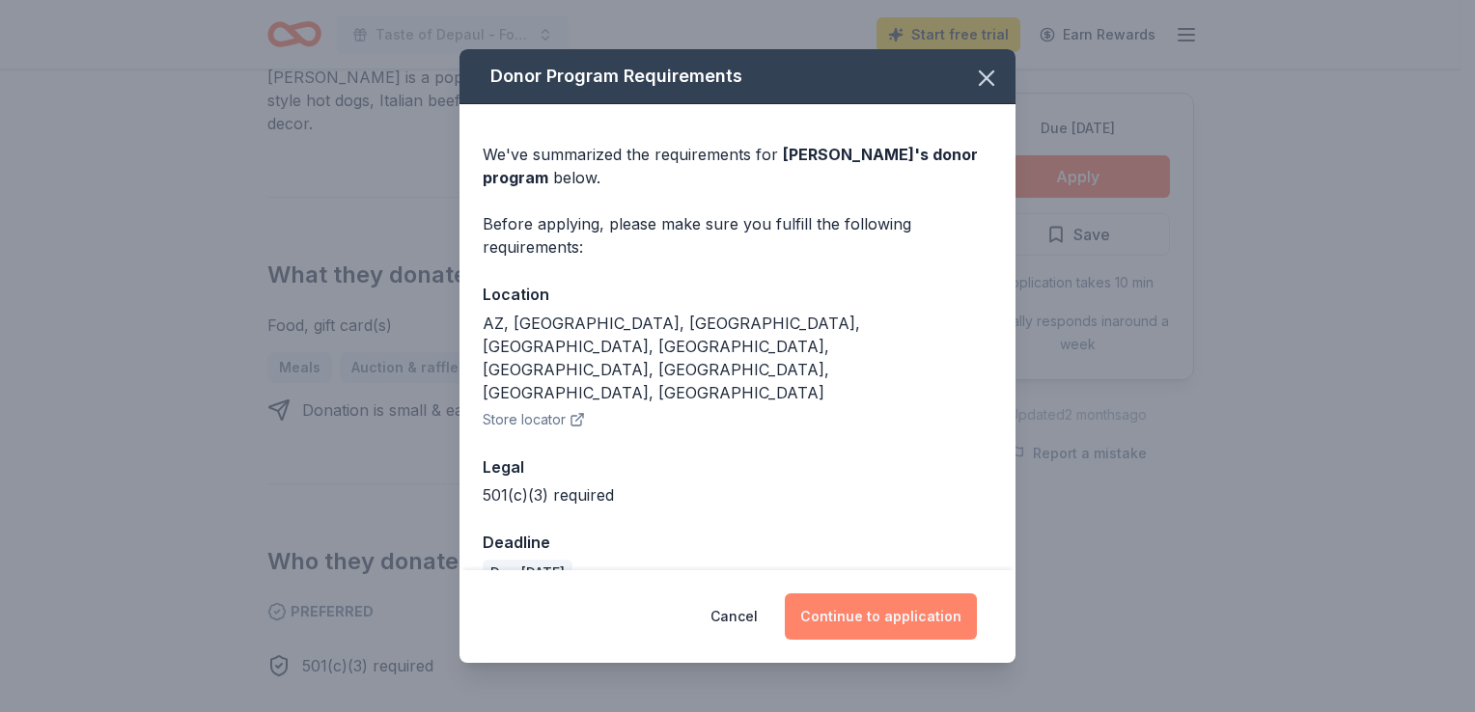
click at [848, 609] on button "Continue to application" at bounding box center [881, 617] width 192 height 46
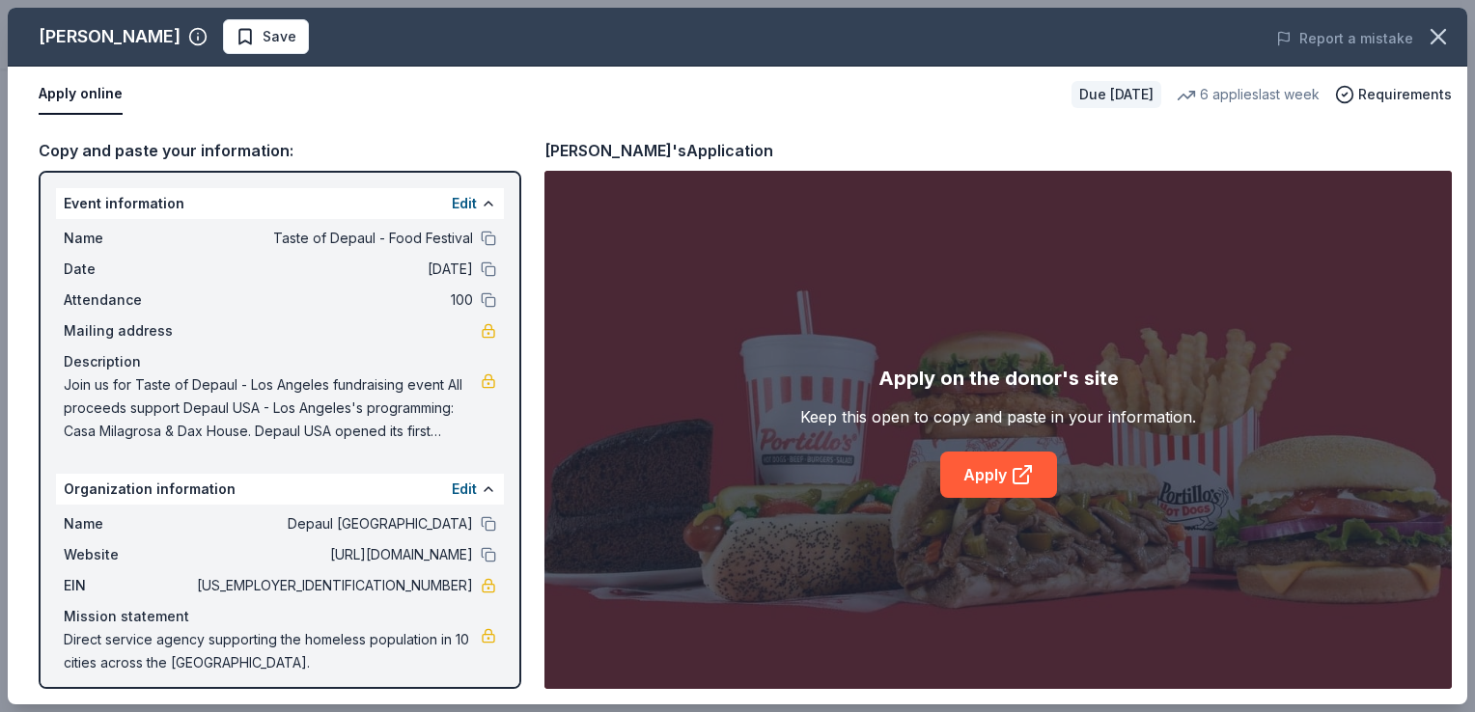
scroll to position [9, 0]
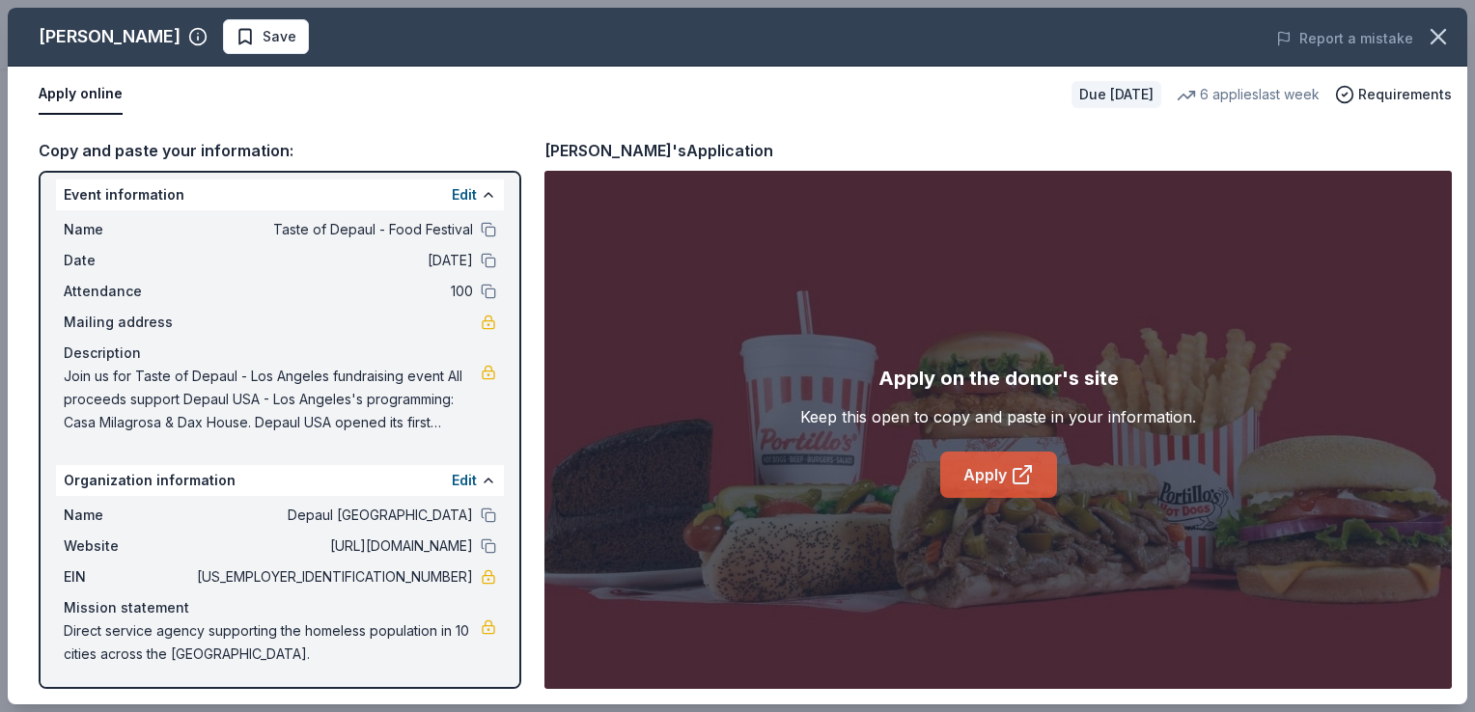
click at [963, 471] on link "Apply" at bounding box center [998, 475] width 117 height 46
